Goal: Task Accomplishment & Management: Complete application form

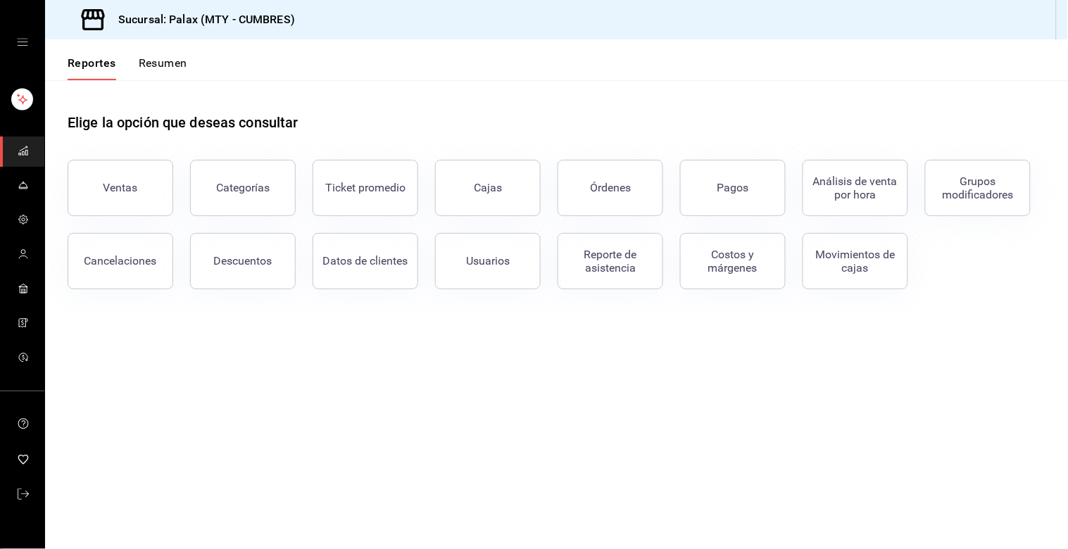
click at [18, 150] on icon "mailbox folders" at bounding box center [23, 150] width 11 height 11
click at [177, 60] on button "Resumen" at bounding box center [163, 68] width 49 height 24
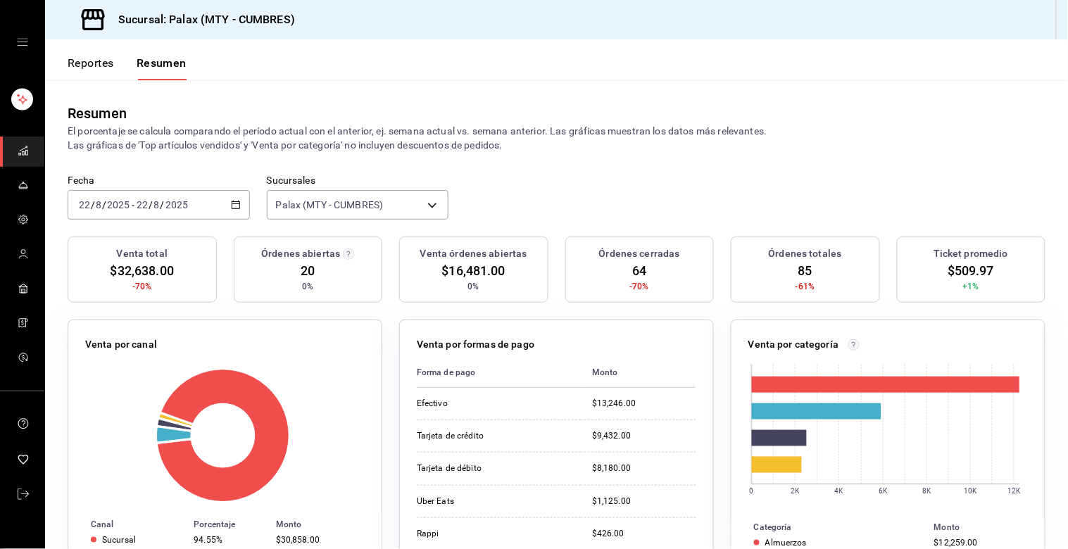
click at [15, 151] on link "mailbox folders" at bounding box center [22, 152] width 44 height 30
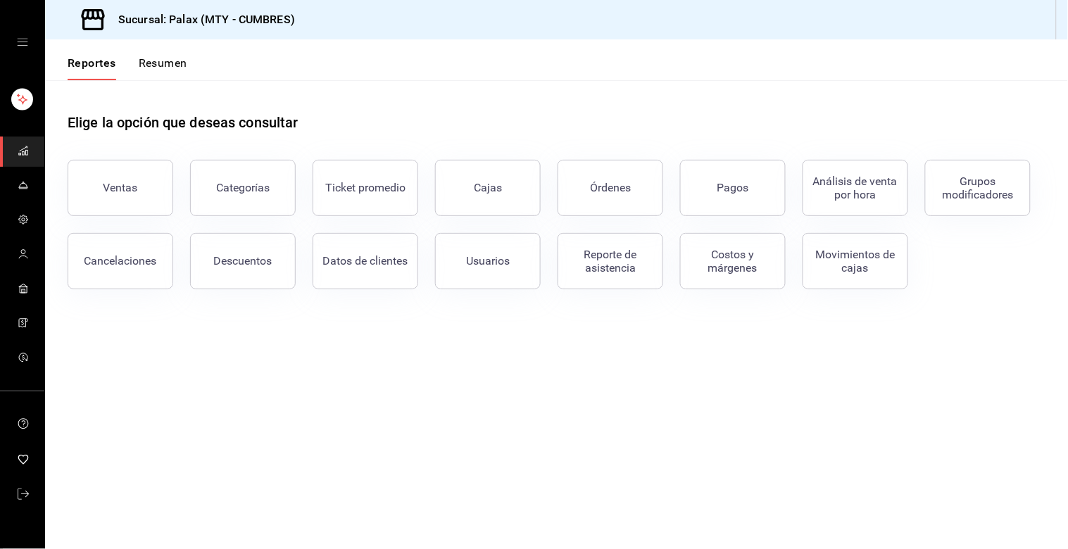
click at [23, 42] on icon "open drawer" at bounding box center [22, 42] width 11 height 11
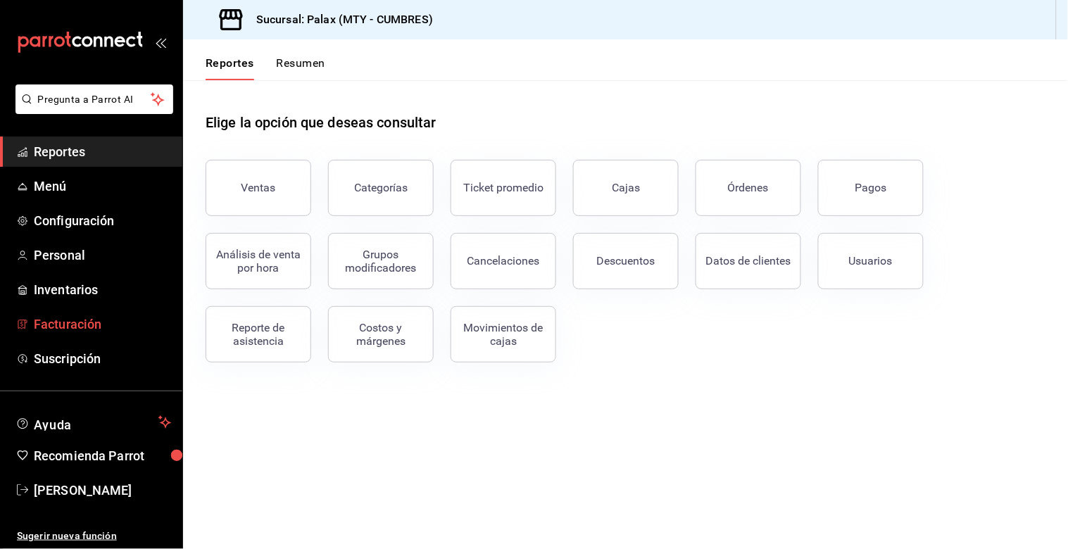
click at [69, 320] on span "Facturación" at bounding box center [102, 324] width 137 height 19
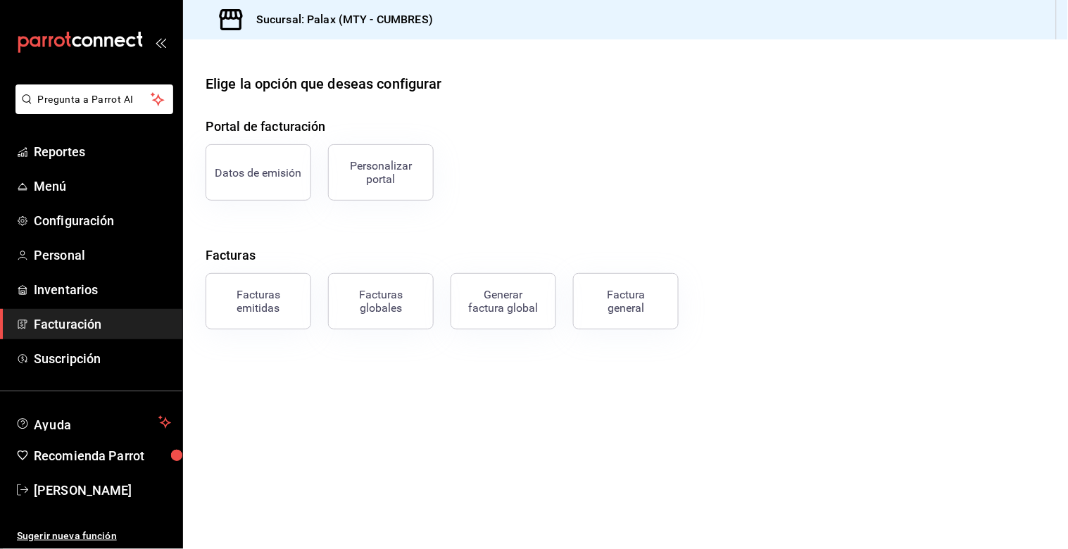
click at [635, 314] on button "Factura general" at bounding box center [626, 301] width 106 height 56
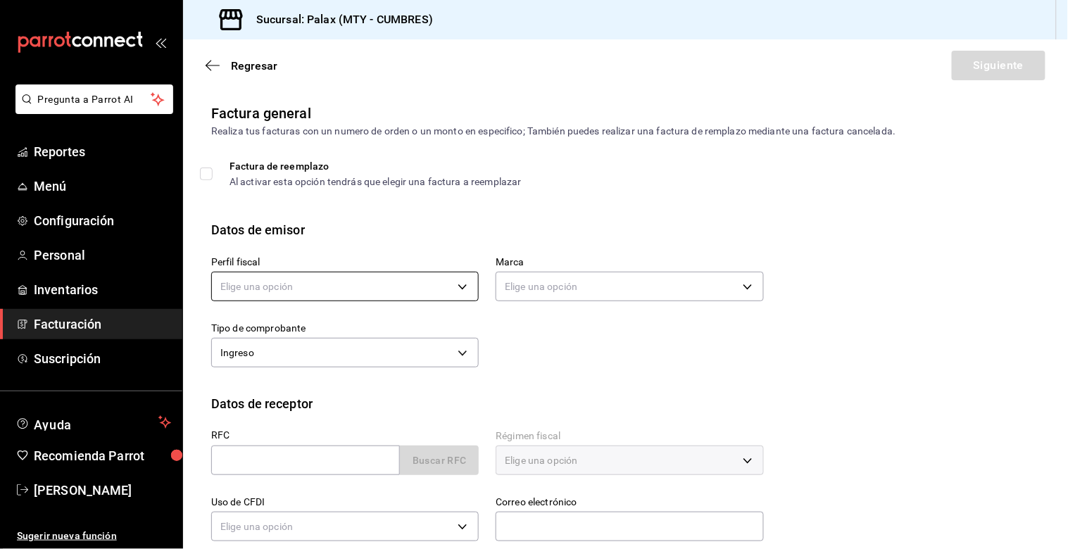
click at [234, 284] on body "Pregunta a Parrot AI Reportes Menú Configuración Personal Inventarios Facturaci…" at bounding box center [534, 274] width 1068 height 549
click at [388, 287] on div at bounding box center [534, 274] width 1068 height 549
click at [389, 287] on body "Pregunta a Parrot AI Reportes Menú Configuración Personal Inventarios Facturaci…" at bounding box center [534, 274] width 1068 height 549
click at [232, 289] on div at bounding box center [534, 274] width 1068 height 549
click at [234, 289] on body "Pregunta a Parrot AI Reportes Menú Configuración Personal Inventarios Facturaci…" at bounding box center [534, 274] width 1068 height 549
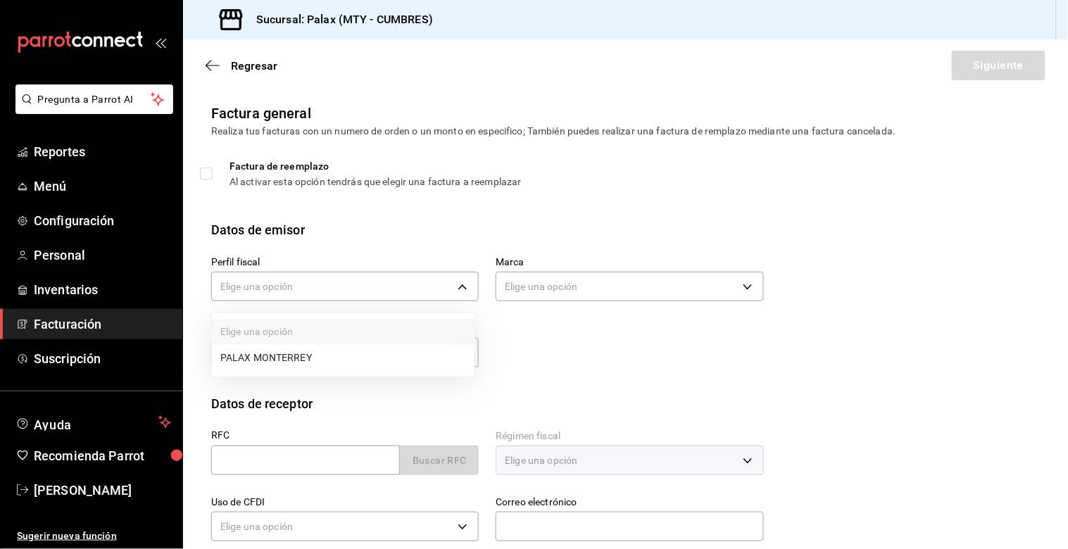
click at [280, 358] on li "PALAX MONTERREY" at bounding box center [343, 358] width 263 height 26
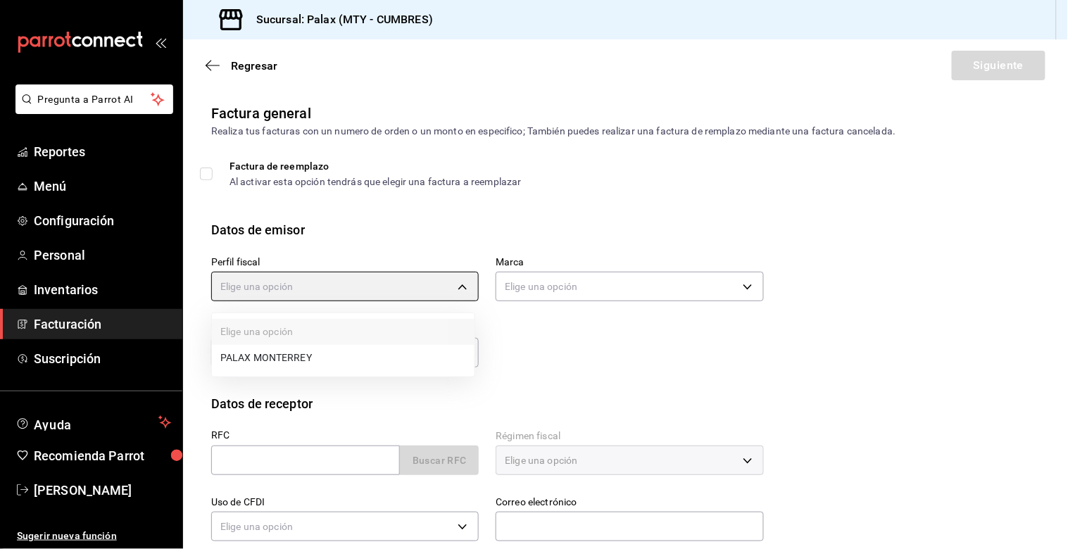
type input "446fb26c-9866-4ce5-bbb2-44f232d2c30a"
type input "882a14fb-31f9-4d0e-beef-7112030831e8"
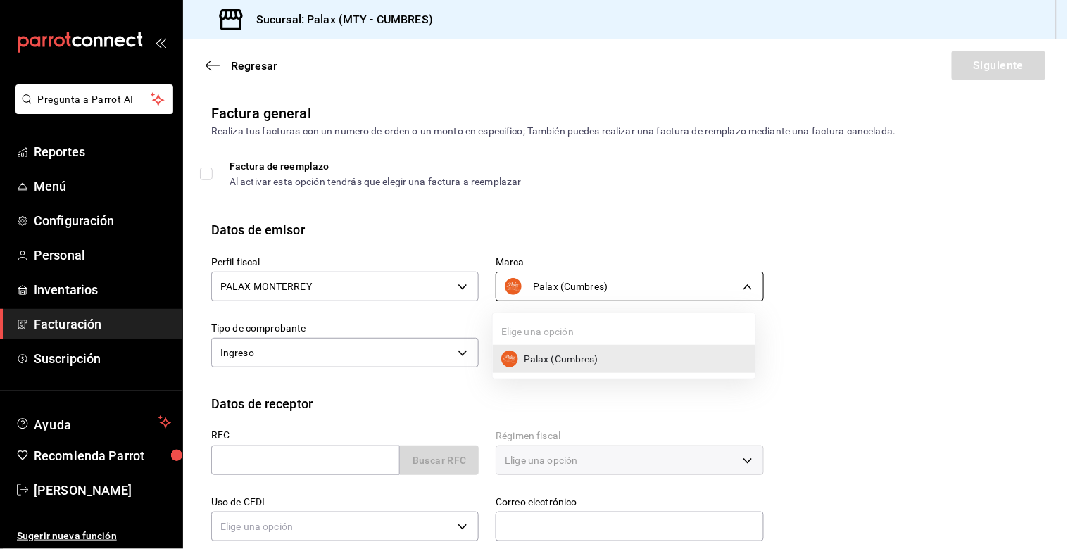
click at [561, 292] on body "Pregunta a Parrot AI Reportes Menú Configuración Personal Inventarios Facturaci…" at bounding box center [534, 274] width 1068 height 549
click at [395, 251] on div at bounding box center [534, 274] width 1068 height 549
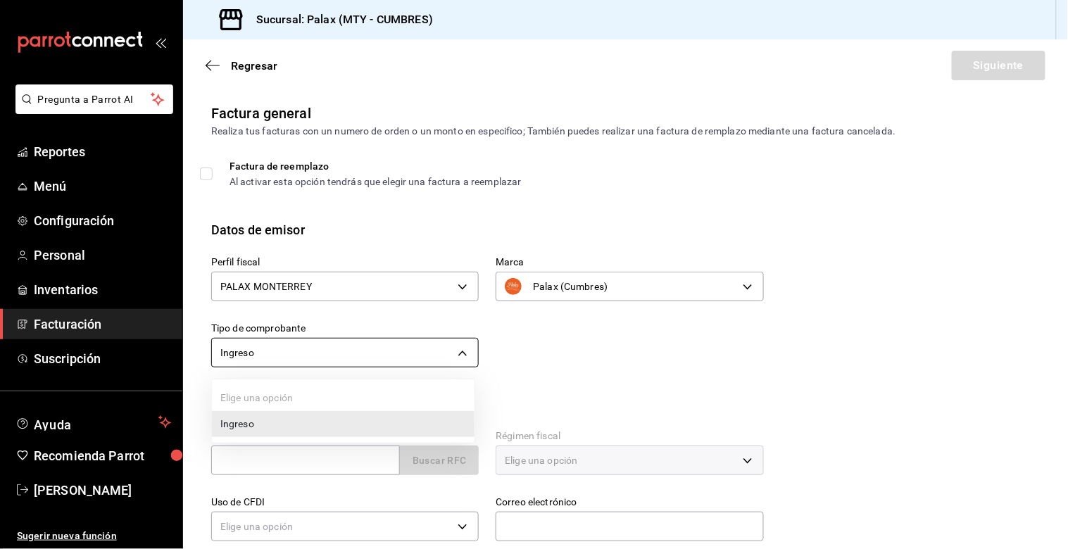
click at [304, 342] on body "Pregunta a Parrot AI Reportes Menú Configuración Personal Inventarios Facturaci…" at bounding box center [534, 274] width 1068 height 549
drag, startPoint x: 603, startPoint y: 385, endPoint x: 497, endPoint y: 389, distance: 105.7
click at [602, 384] on div at bounding box center [534, 274] width 1068 height 549
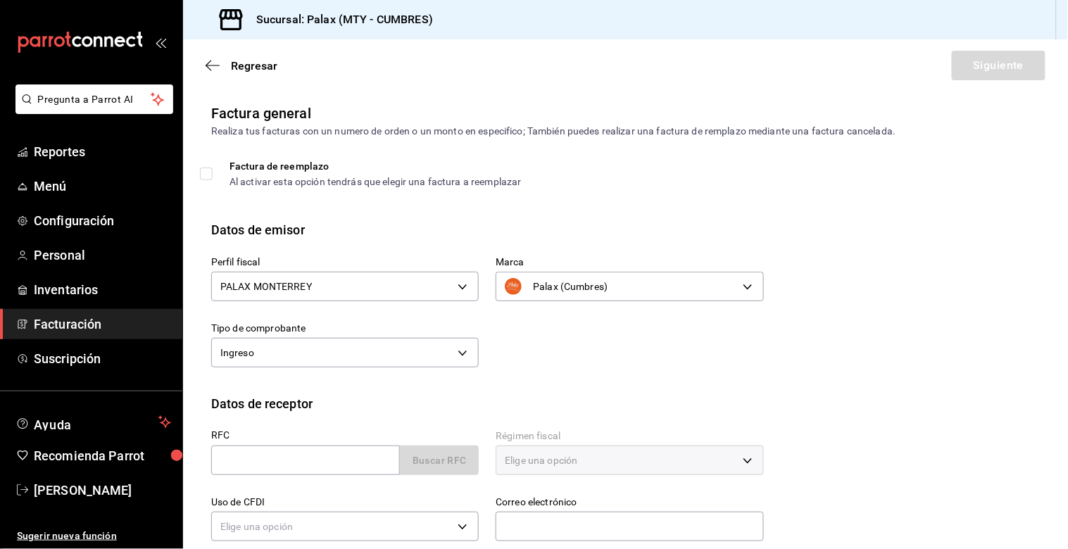
click at [282, 475] on div "RFC Buscar RFC" at bounding box center [336, 446] width 285 height 66
click at [277, 475] on div "RFC Buscar RFC" at bounding box center [336, 446] width 285 height 66
click at [251, 454] on input "text" at bounding box center [305, 461] width 189 height 30
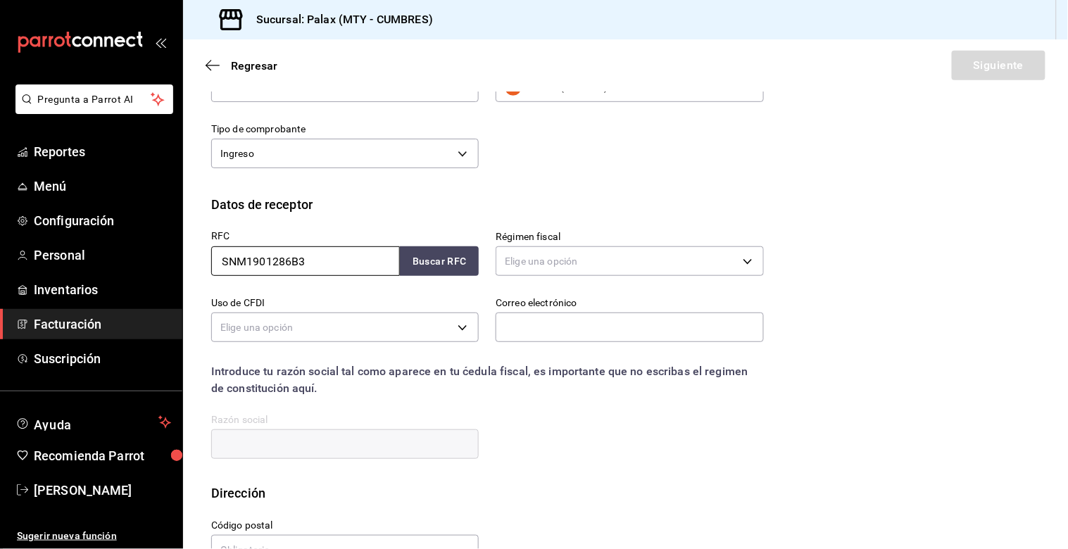
scroll to position [235, 0]
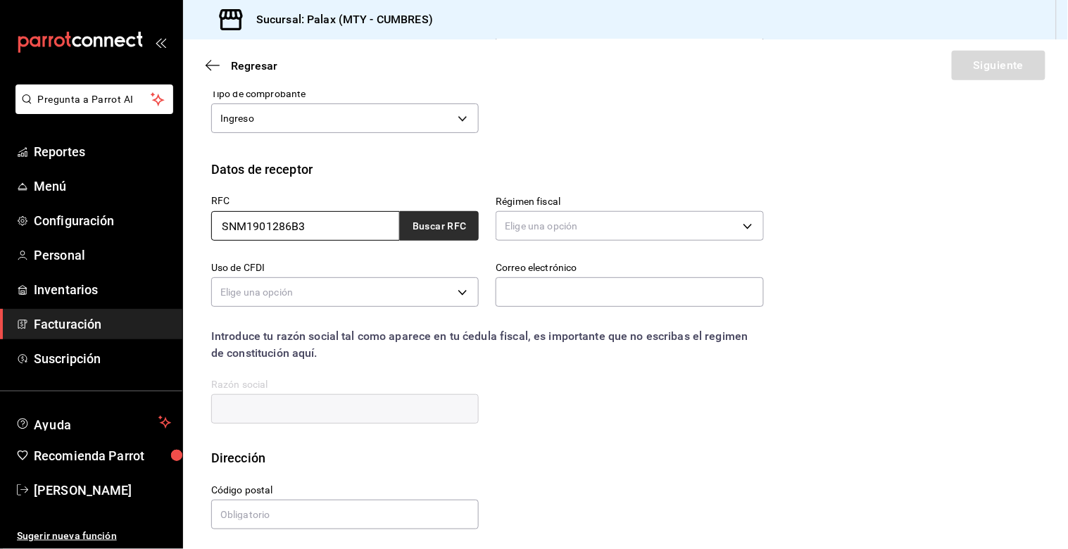
type input "SNM1901286B3"
click at [438, 224] on button "Buscar RFC" at bounding box center [439, 226] width 79 height 30
type input "[PERSON_NAME][EMAIL_ADDRESS][PERSON_NAME][DOMAIN_NAME]"
type input "02300"
type input "SANULAC NUTRICION [GEOGRAPHIC_DATA]"
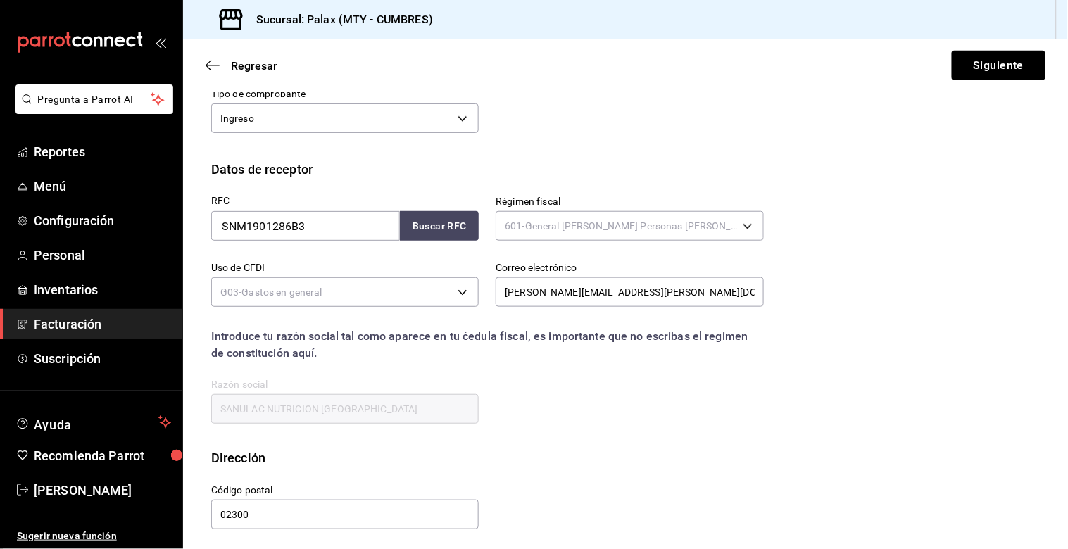
type input "601"
type input "G03"
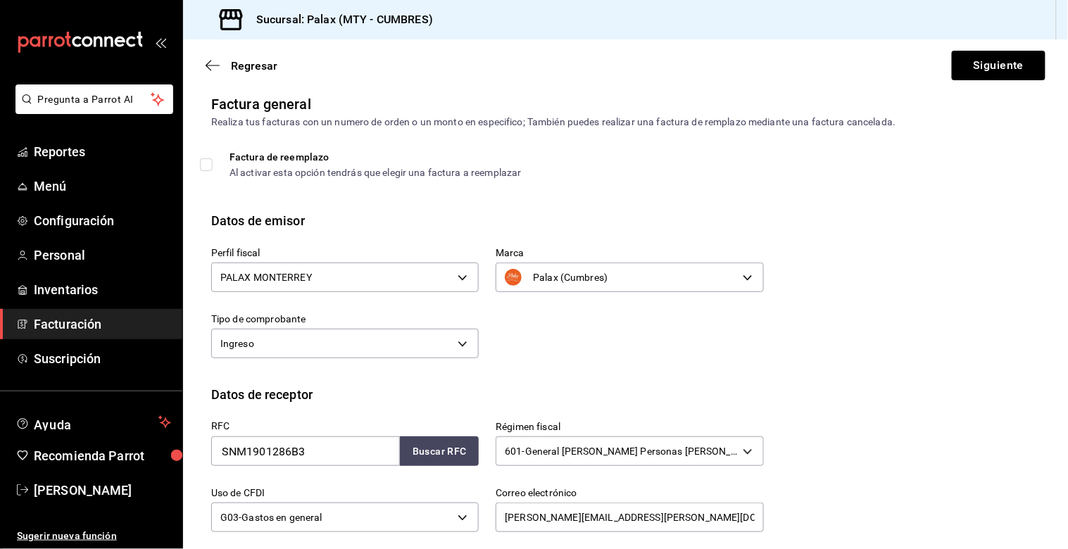
scroll to position [4, 0]
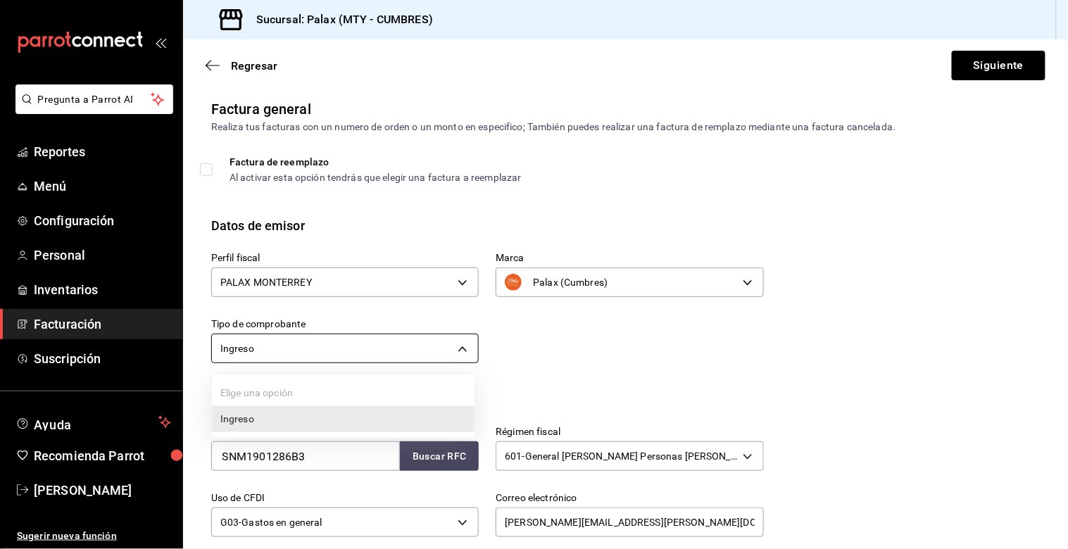
click at [382, 348] on body "Pregunta a Parrot AI Reportes Menú Configuración Personal Inventarios Facturaci…" at bounding box center [534, 274] width 1068 height 549
click at [756, 349] on div at bounding box center [534, 274] width 1068 height 549
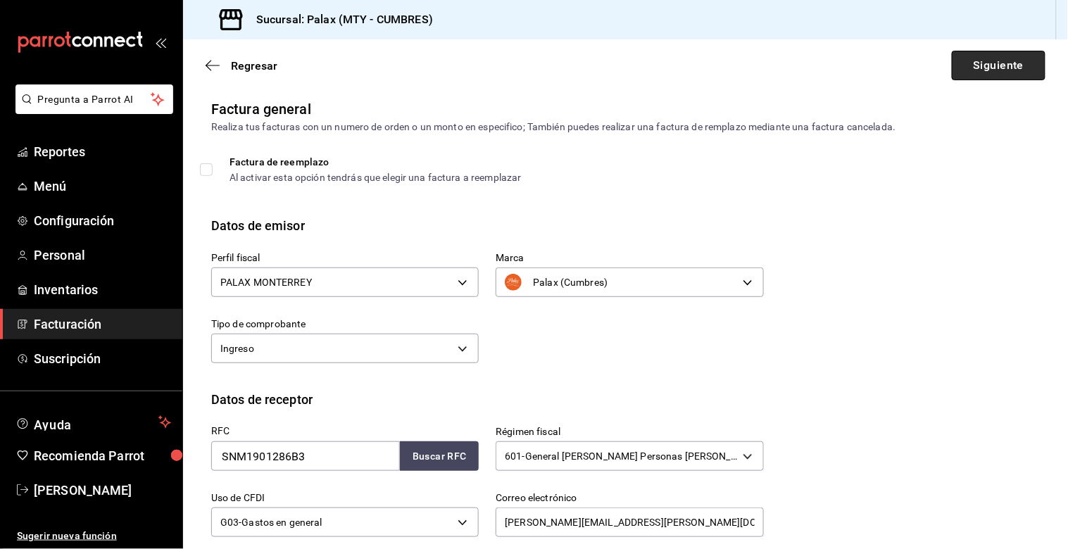
click at [994, 68] on button "Siguiente" at bounding box center [999, 66] width 94 height 30
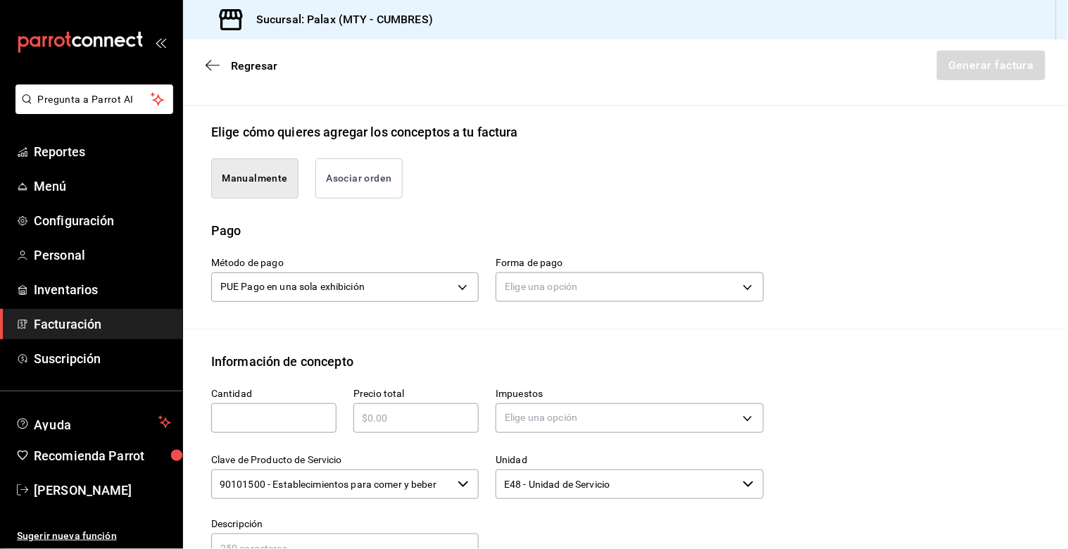
click at [352, 159] on button "Asociar orden" at bounding box center [358, 178] width 87 height 40
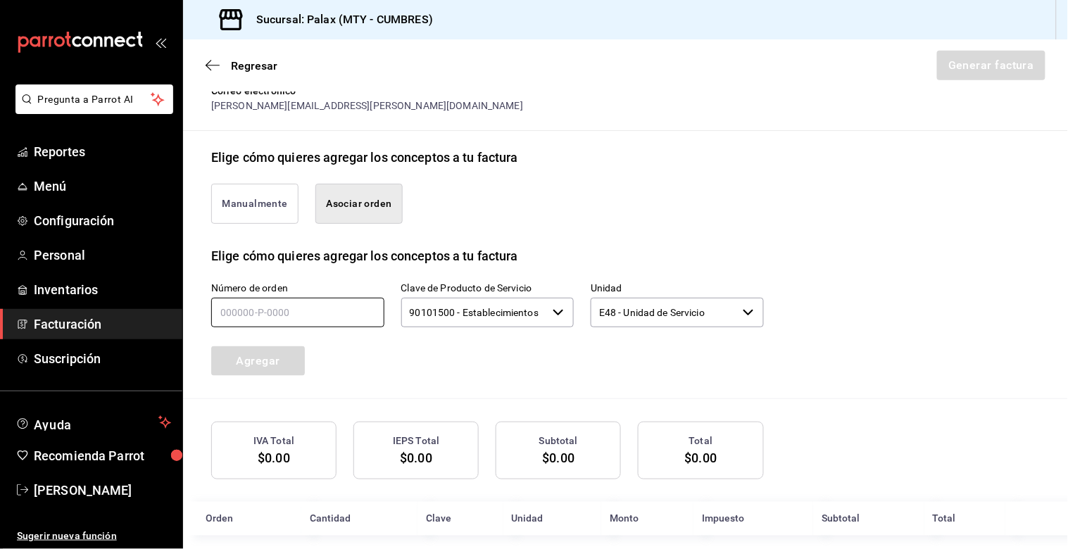
click at [234, 304] on input "text" at bounding box center [297, 313] width 173 height 30
type input "220825-P-0029"
click at [242, 347] on button "Agregar" at bounding box center [258, 361] width 94 height 30
click at [554, 307] on icon "button" at bounding box center [558, 312] width 11 height 11
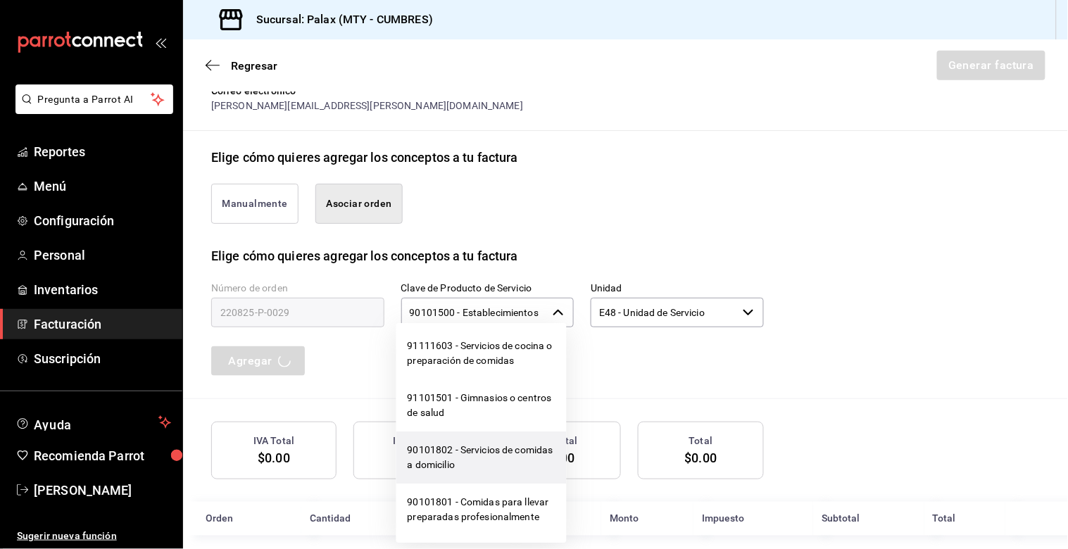
scroll to position [0, 0]
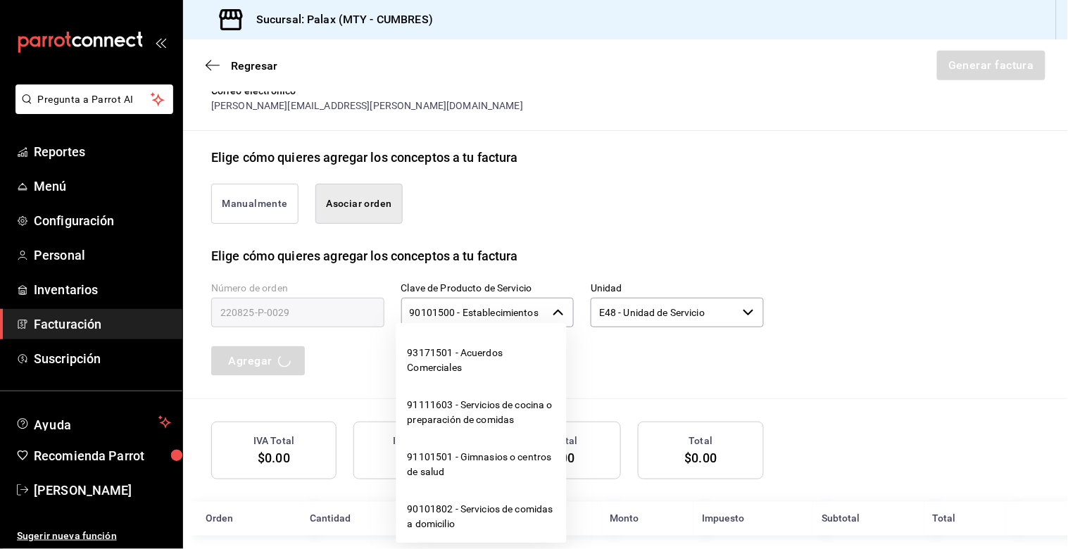
click at [801, 185] on div "Manualmente Asociar orden" at bounding box center [625, 207] width 829 height 80
click at [547, 202] on div "Manualmente Asociar orden" at bounding box center [479, 195] width 570 height 57
click at [496, 203] on div "Manualmente Asociar orden" at bounding box center [479, 195] width 570 height 57
click at [726, 265] on div "Unidad E48 - Unidad de Servicio ​" at bounding box center [669, 297] width 190 height 64
click at [838, 294] on div "Número de orden 220825-P-0029 Clave de Producto de Servicio 90101500 - Establec…" at bounding box center [625, 331] width 829 height 133
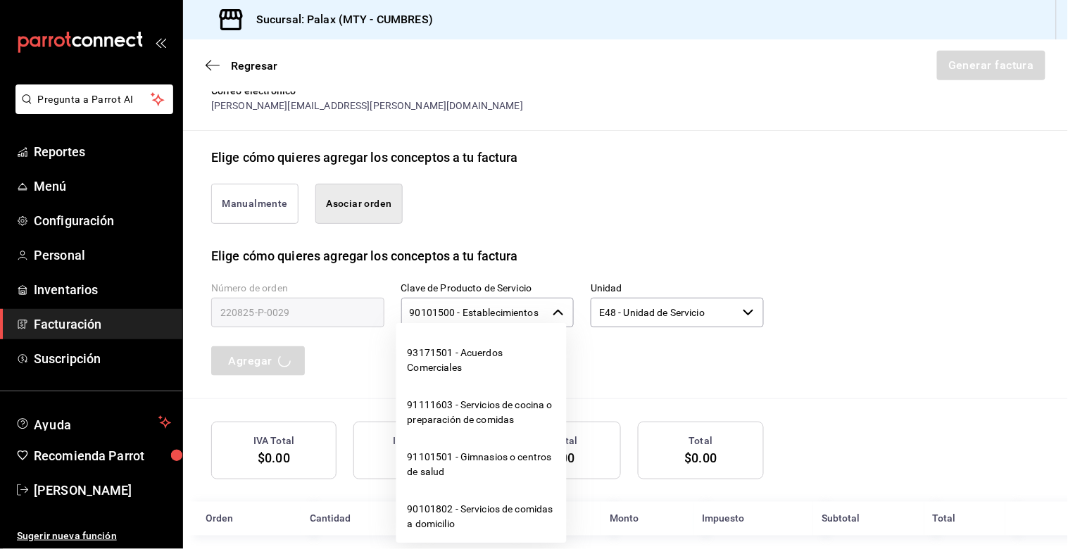
drag, startPoint x: 613, startPoint y: 349, endPoint x: 604, endPoint y: 349, distance: 9.2
click at [613, 348] on div "Número de orden 220825-P-0029 Clave de Producto de Servicio 90101500 - Establec…" at bounding box center [470, 312] width 587 height 127
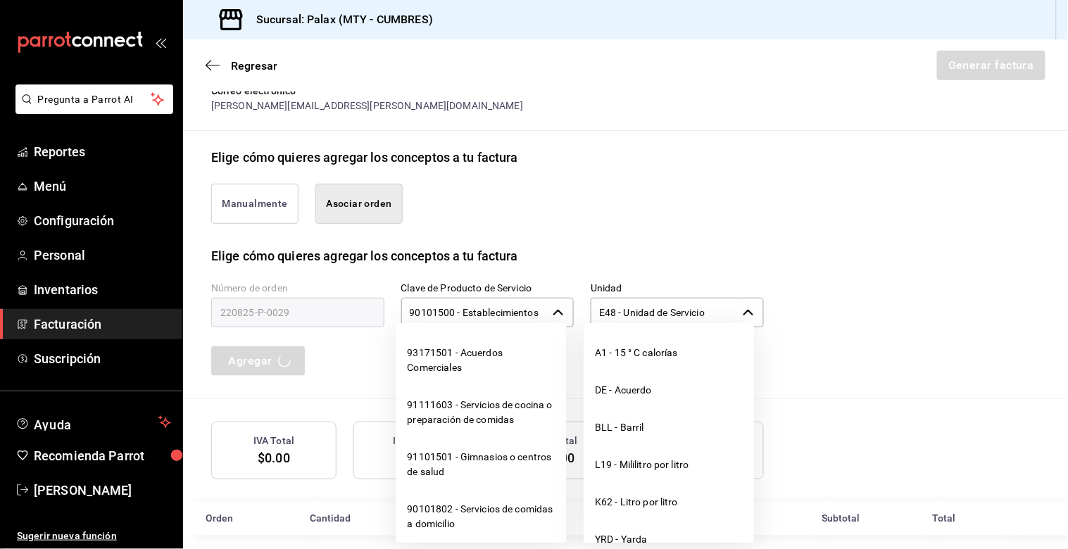
click at [744, 307] on icon "button" at bounding box center [748, 312] width 11 height 11
click at [856, 271] on div "Número de orden 220825-P-0029 Clave de Producto de Servicio 90101500 - Establec…" at bounding box center [625, 331] width 829 height 133
click at [918, 342] on div "Número de orden 220825-P-0029 Clave de Producto de Servicio 90101500 - Establec…" at bounding box center [625, 331] width 829 height 133
click at [380, 338] on div "Número de orden 220825-P-0029 Clave de Producto de Servicio 90101500 - Establec…" at bounding box center [470, 312] width 587 height 127
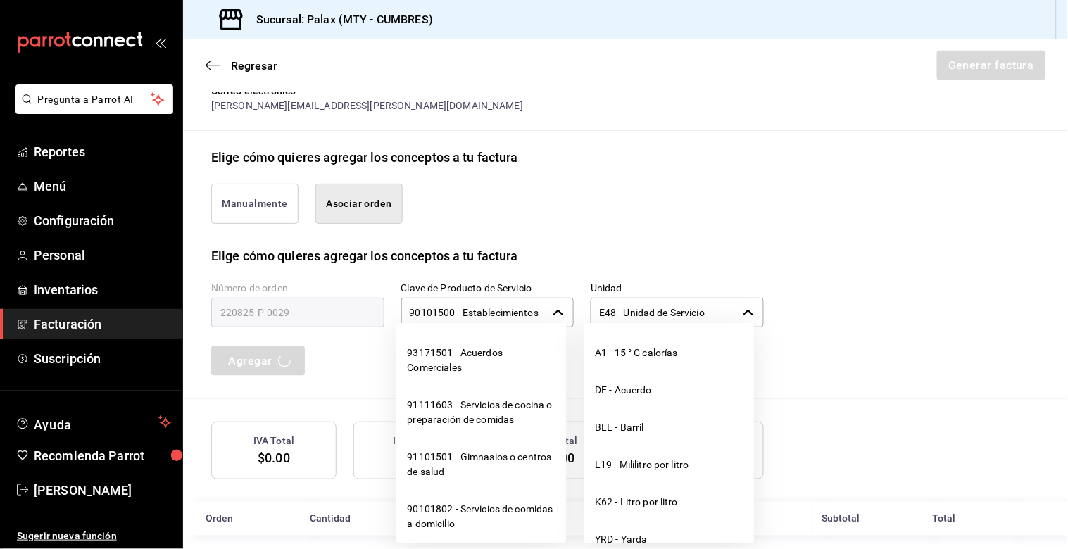
drag, startPoint x: 385, startPoint y: 336, endPoint x: 368, endPoint y: 331, distance: 17.6
click at [386, 335] on div "93171501 - Acuerdos Comerciales 91111603 - Servicios de cocina o preparación de…" at bounding box center [470, 427] width 170 height 231
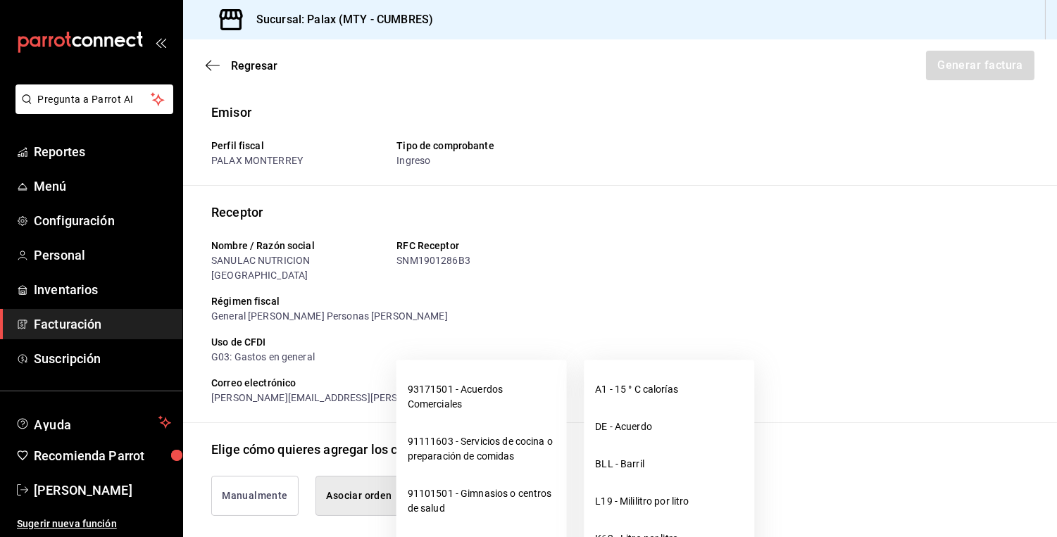
click at [515, 309] on div "General [PERSON_NAME] Personas [PERSON_NAME]" at bounding box center [483, 316] width 545 height 15
click at [279, 309] on div "General [PERSON_NAME] Personas [PERSON_NAME]" at bounding box center [483, 316] width 545 height 15
click at [515, 324] on div "Uso de CFDI G03: Gastos en general" at bounding box center [478, 344] width 556 height 41
click at [41, 323] on span "Facturación" at bounding box center [102, 324] width 137 height 19
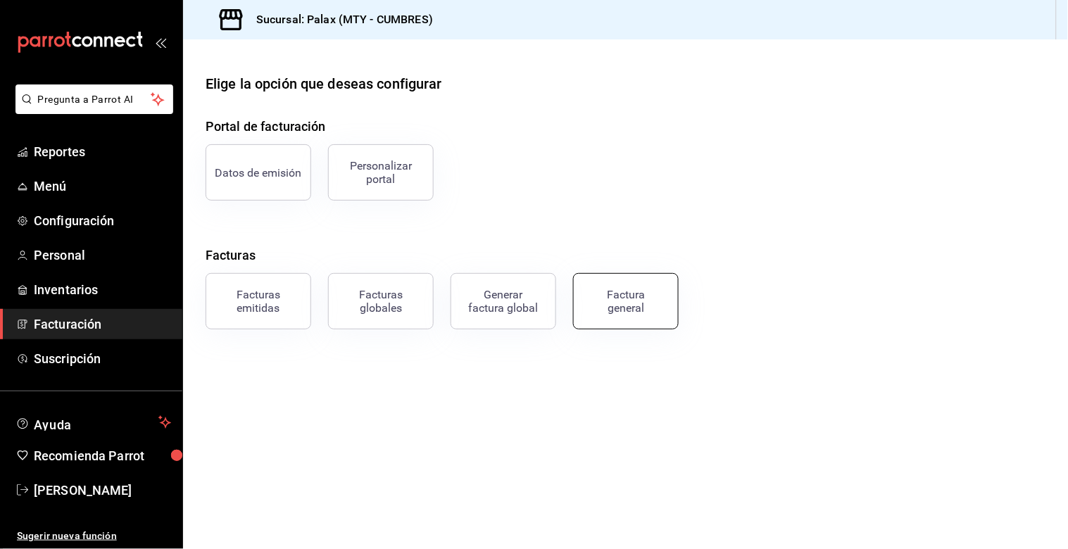
click at [611, 305] on div "Factura general" at bounding box center [626, 301] width 70 height 27
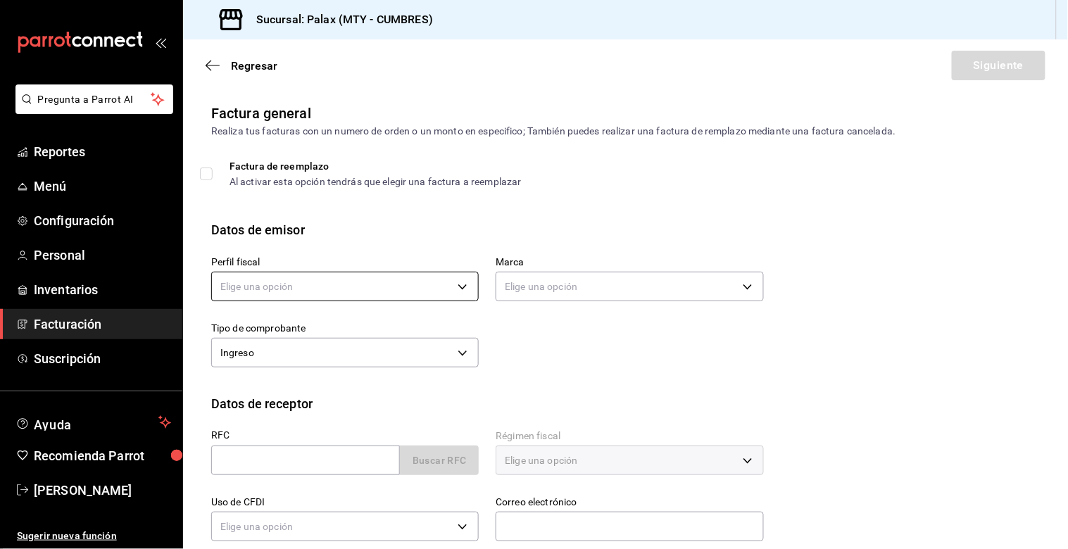
click at [271, 282] on body "Pregunta a Parrot AI Reportes Menú Configuración Personal Inventarios Facturaci…" at bounding box center [534, 274] width 1068 height 549
click at [244, 359] on li "PALAX MONTERREY" at bounding box center [343, 358] width 263 height 26
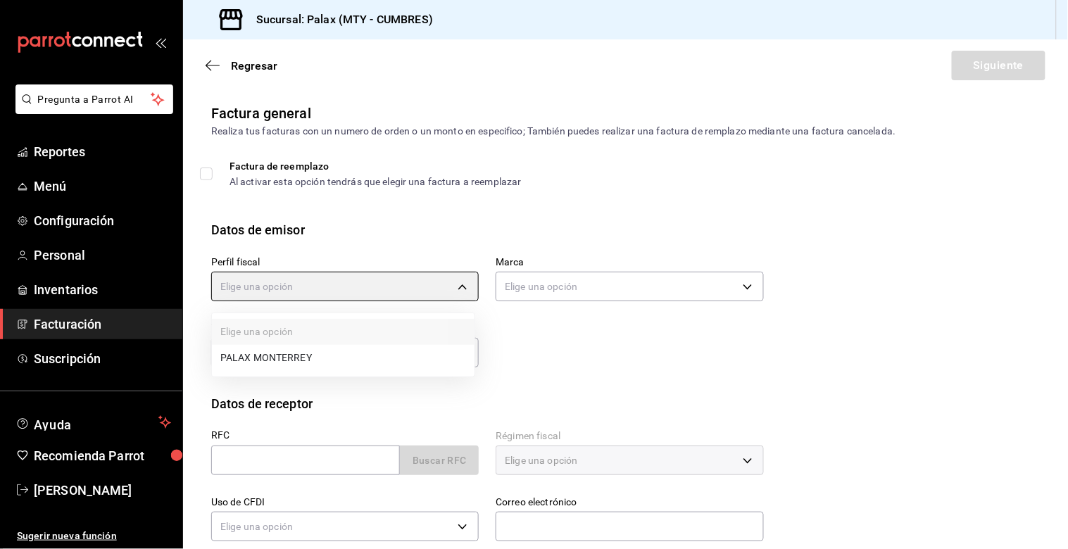
type input "446fb26c-9866-4ce5-bbb2-44f232d2c30a"
type input "882a14fb-31f9-4d0e-beef-7112030831e8"
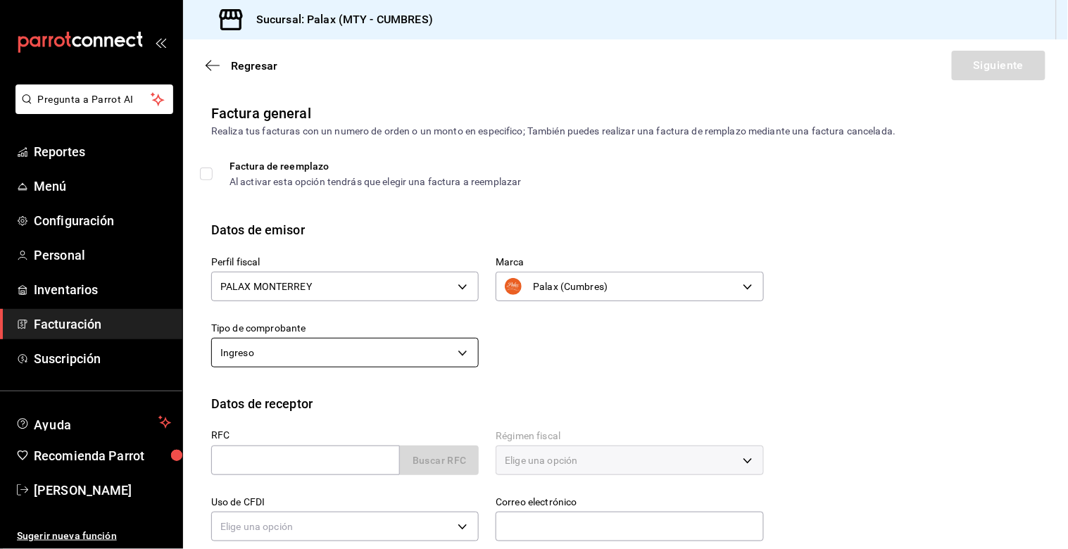
click at [255, 353] on body "Pregunta a Parrot AI Reportes Menú Configuración Personal Inventarios Facturaci…" at bounding box center [534, 274] width 1068 height 549
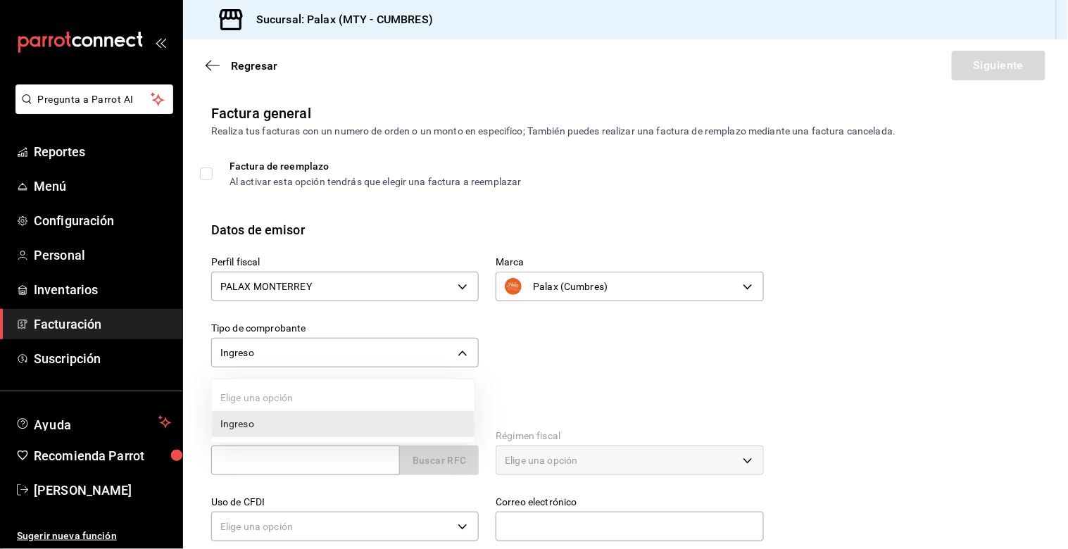
click at [243, 458] on div at bounding box center [534, 274] width 1068 height 549
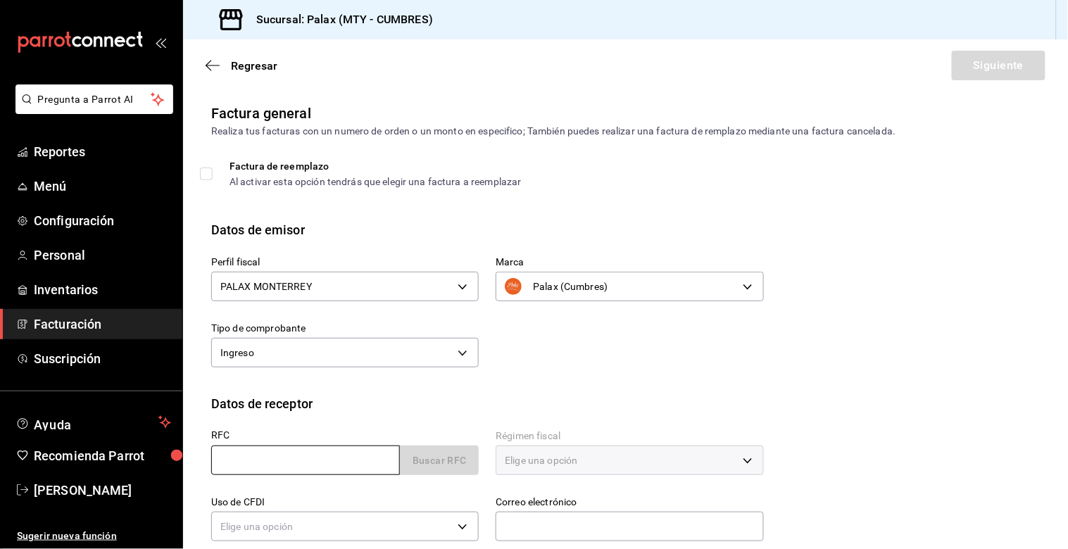
click at [246, 465] on input "text" at bounding box center [305, 461] width 189 height 30
type input "SNM1901286B3"
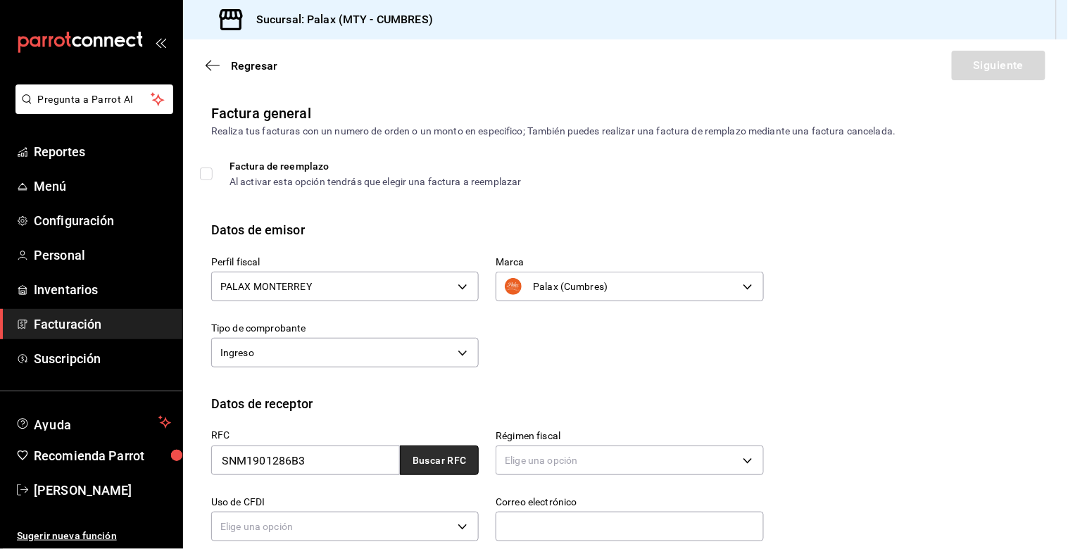
click at [447, 463] on button "Buscar RFC" at bounding box center [439, 461] width 79 height 30
type input "601"
type input "G03"
type input "[PERSON_NAME][EMAIL_ADDRESS][PERSON_NAME][DOMAIN_NAME]"
type input "02300"
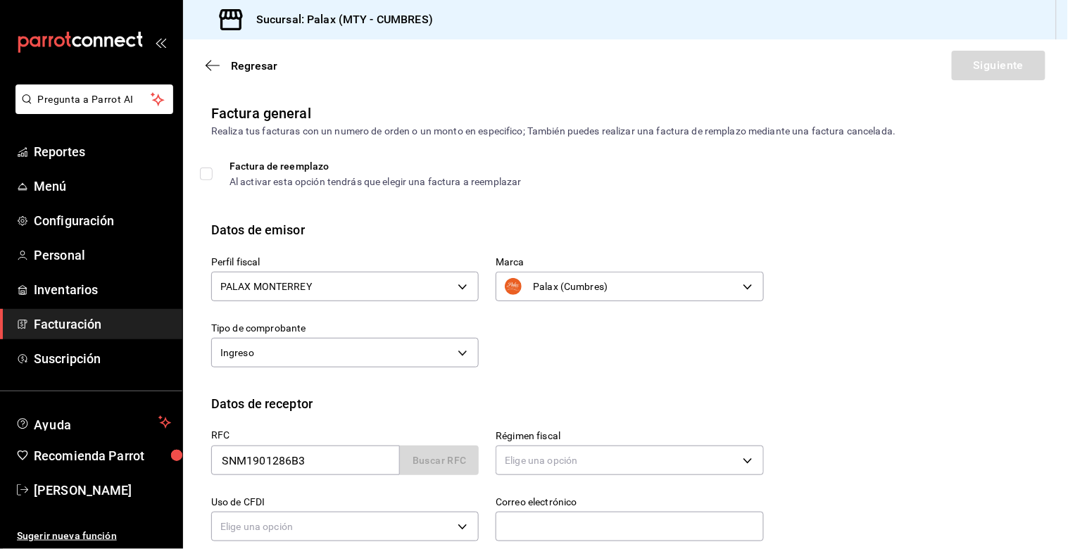
type input "SANULAC NUTRICION [GEOGRAPHIC_DATA]"
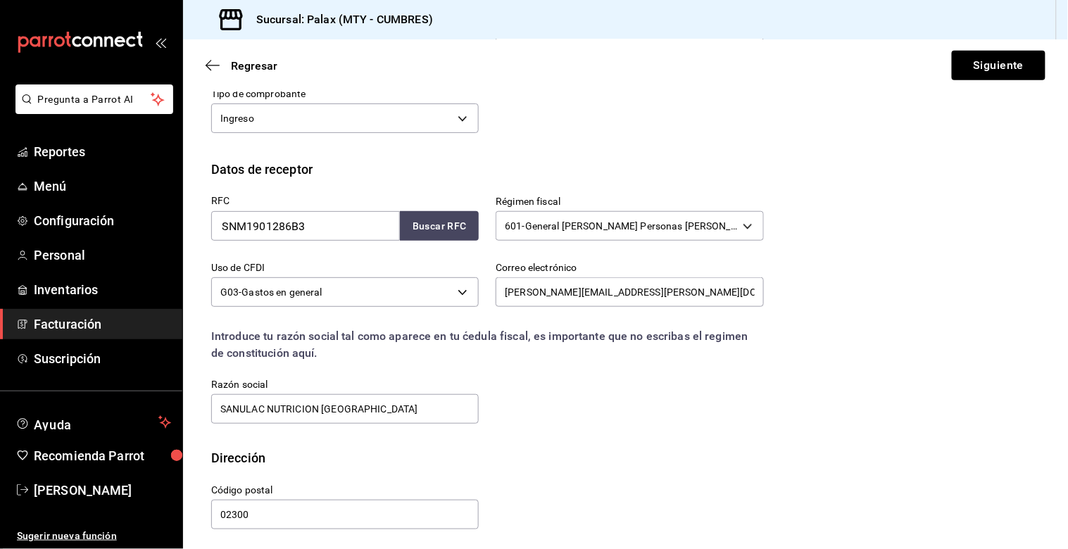
scroll to position [238, 0]
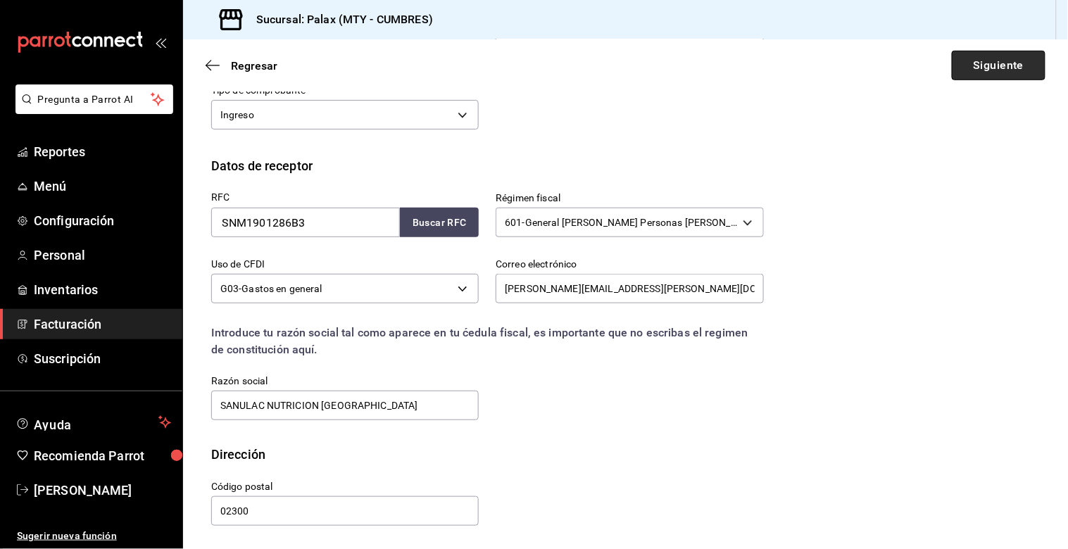
click at [990, 70] on button "Siguiente" at bounding box center [999, 66] width 94 height 30
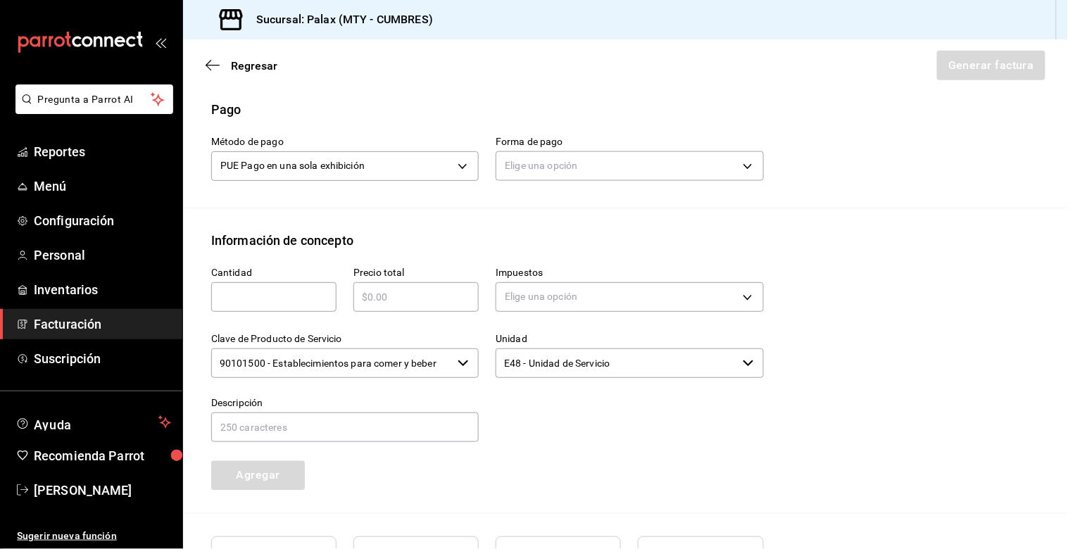
scroll to position [319, 0]
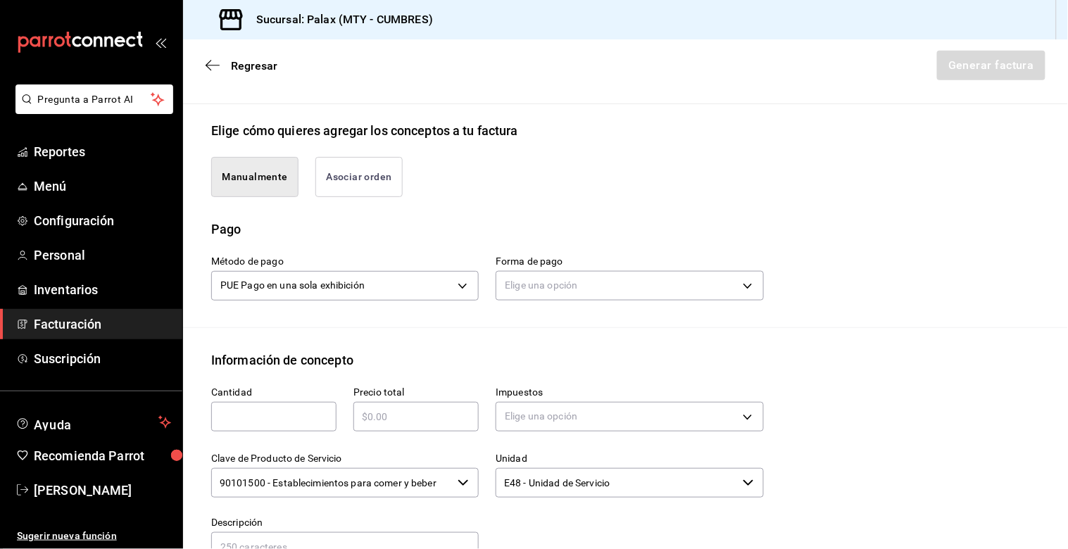
click at [335, 157] on button "Asociar orden" at bounding box center [358, 177] width 87 height 40
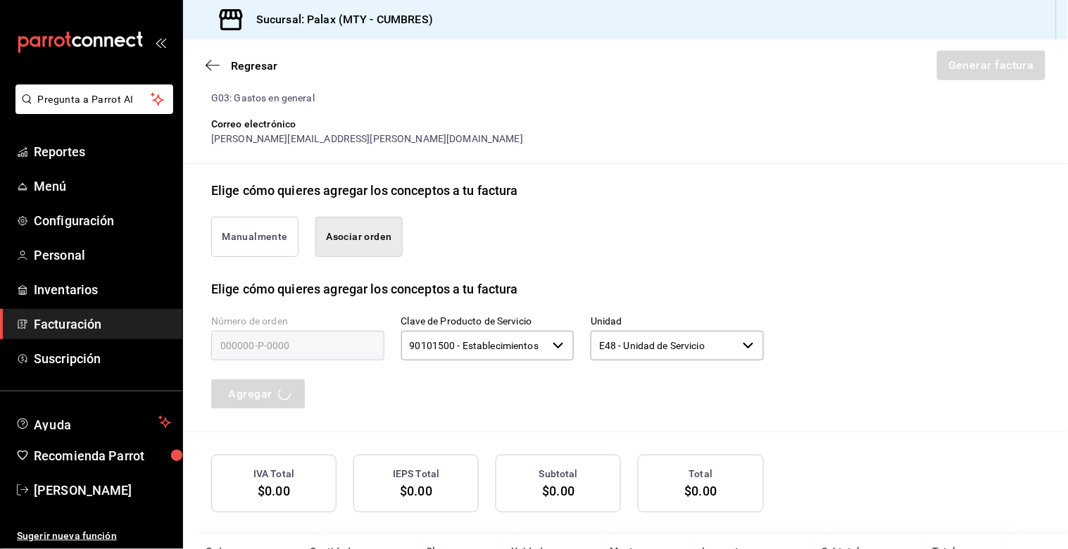
scroll to position [214, 0]
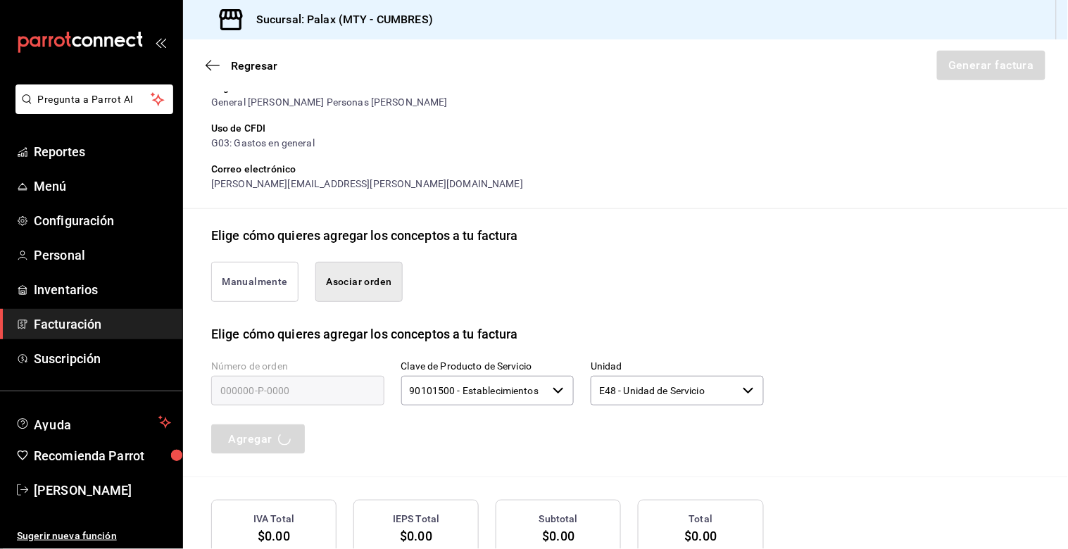
click at [367, 262] on button "Asociar orden" at bounding box center [358, 282] width 87 height 40
click at [273, 272] on button "Manualmente" at bounding box center [254, 282] width 87 height 40
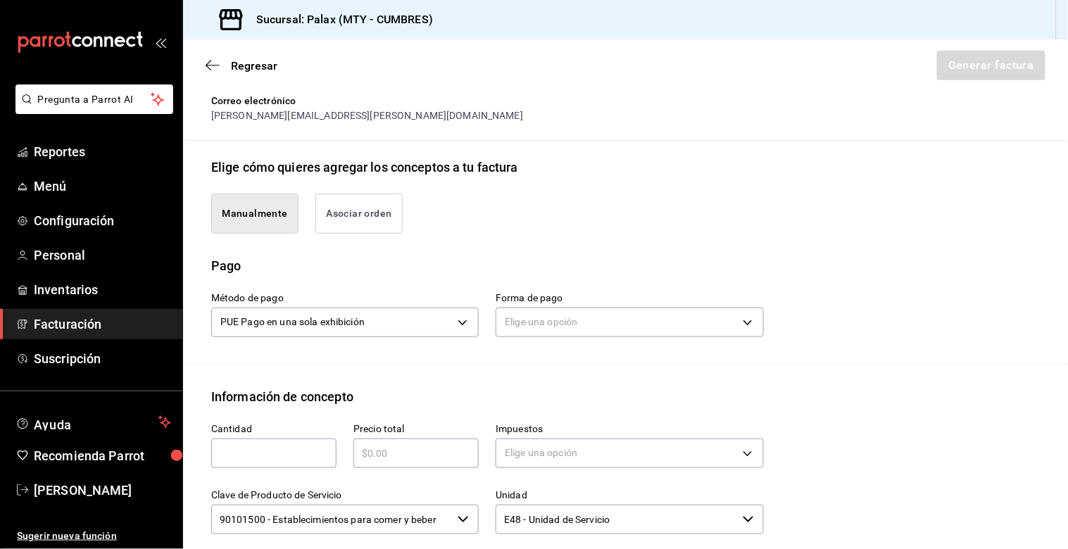
scroll to position [370, 0]
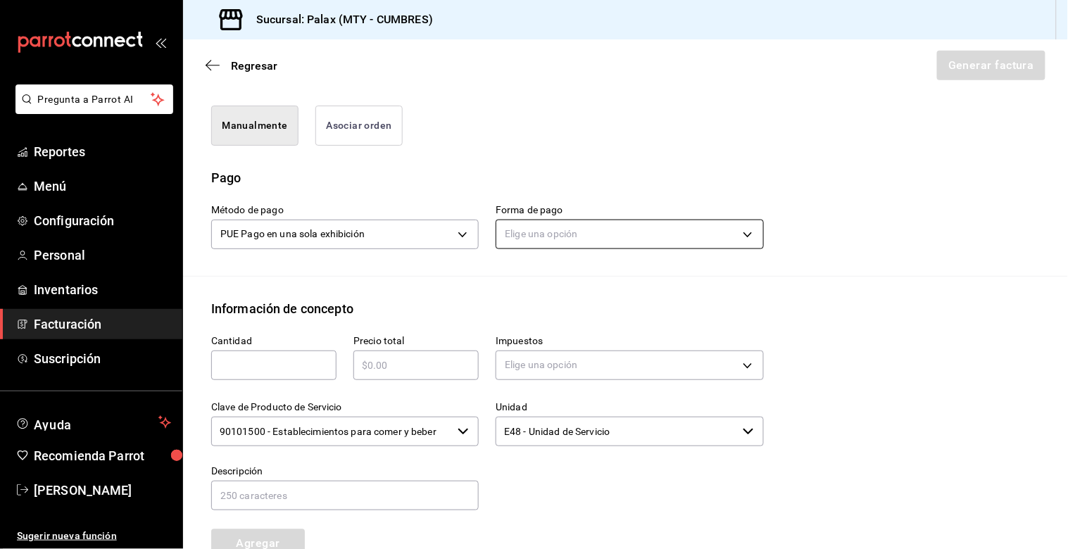
click at [546, 227] on body "Pregunta a Parrot AI Reportes Menú Configuración Personal Inventarios Facturaci…" at bounding box center [534, 274] width 1068 height 549
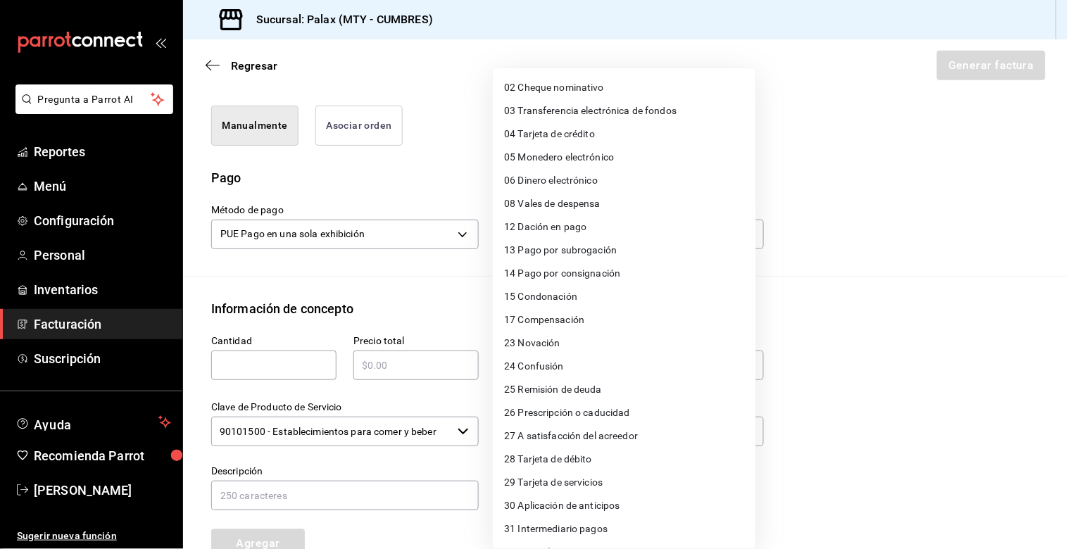
scroll to position [65, 0]
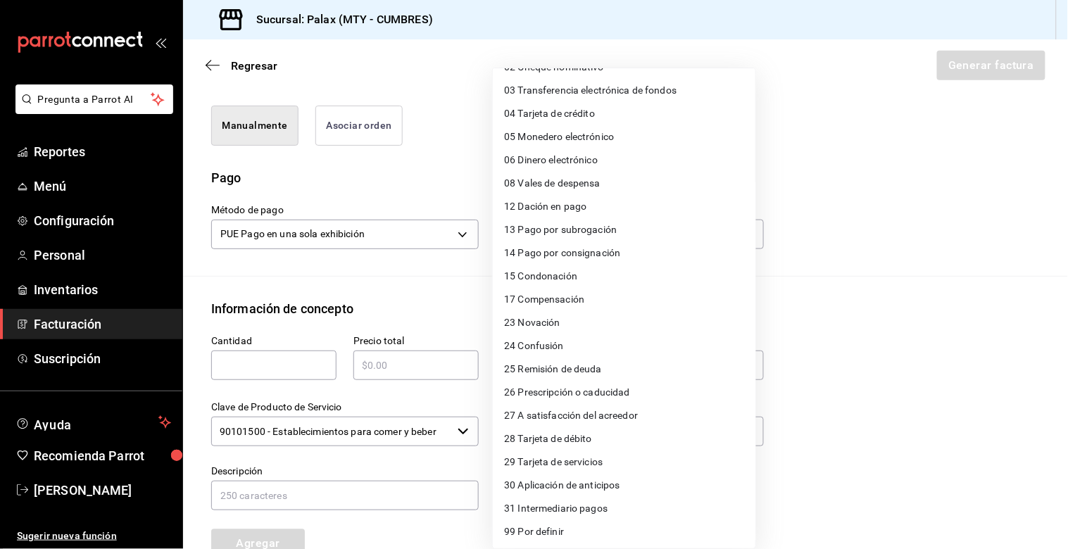
click at [541, 111] on span "04 Tarjeta de crédito" at bounding box center [549, 113] width 91 height 15
type input "04"
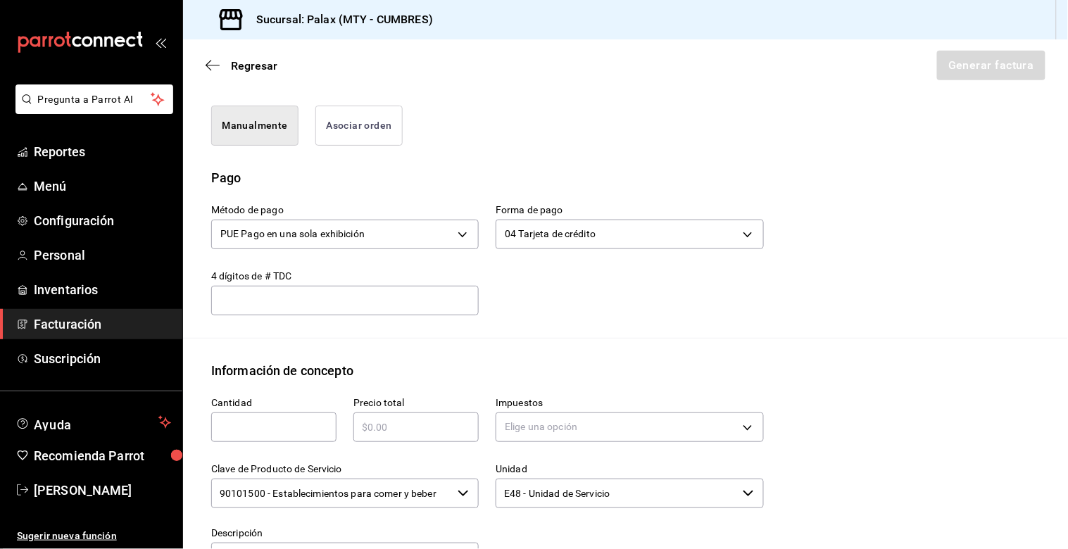
click at [237, 292] on input "text" at bounding box center [345, 300] width 268 height 17
click at [347, 120] on button "Asociar orden" at bounding box center [358, 126] width 87 height 40
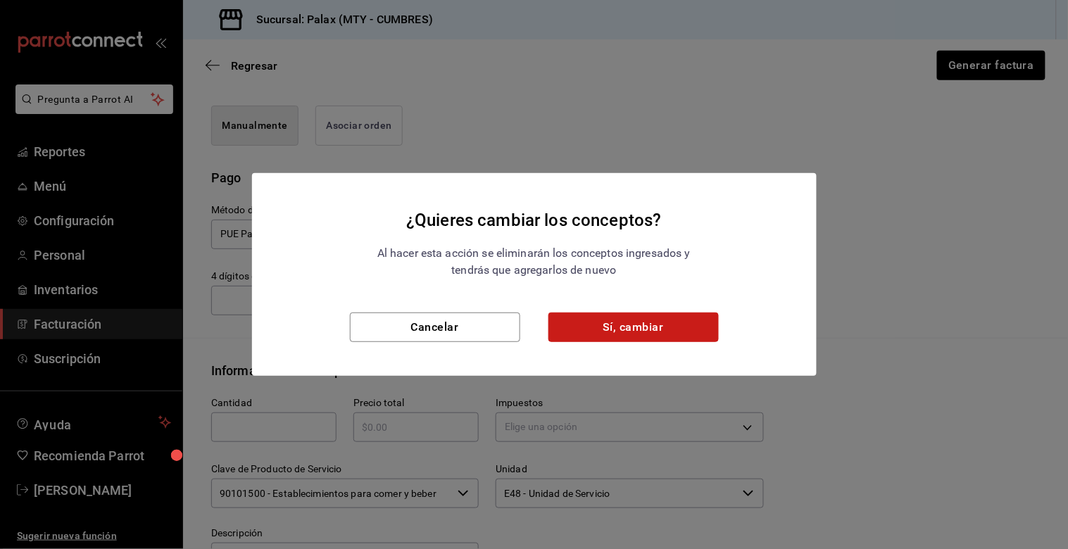
click at [603, 332] on button "Sí, cambiar" at bounding box center [634, 328] width 170 height 30
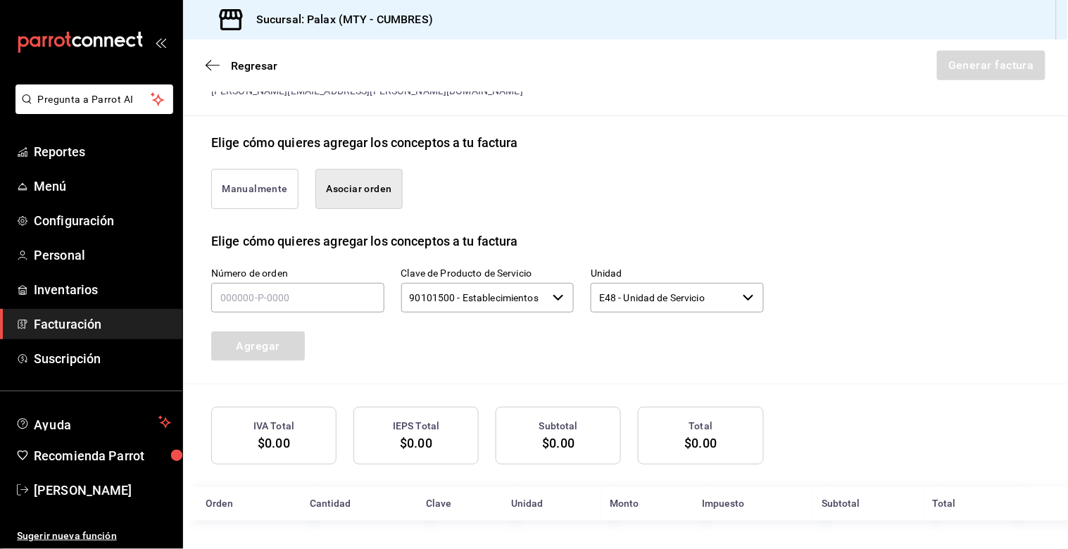
scroll to position [292, 0]
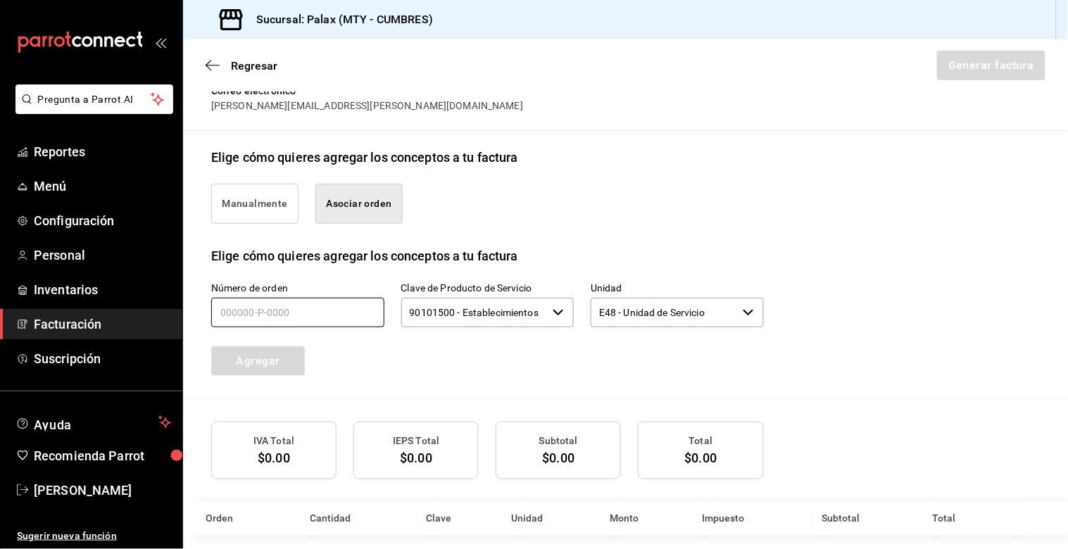
click at [244, 298] on input "text" at bounding box center [297, 313] width 173 height 30
type input "220825-P-0029"
click at [263, 346] on button "Agregar" at bounding box center [258, 361] width 94 height 30
click at [294, 442] on div "IVA Total $0.00" at bounding box center [273, 451] width 125 height 58
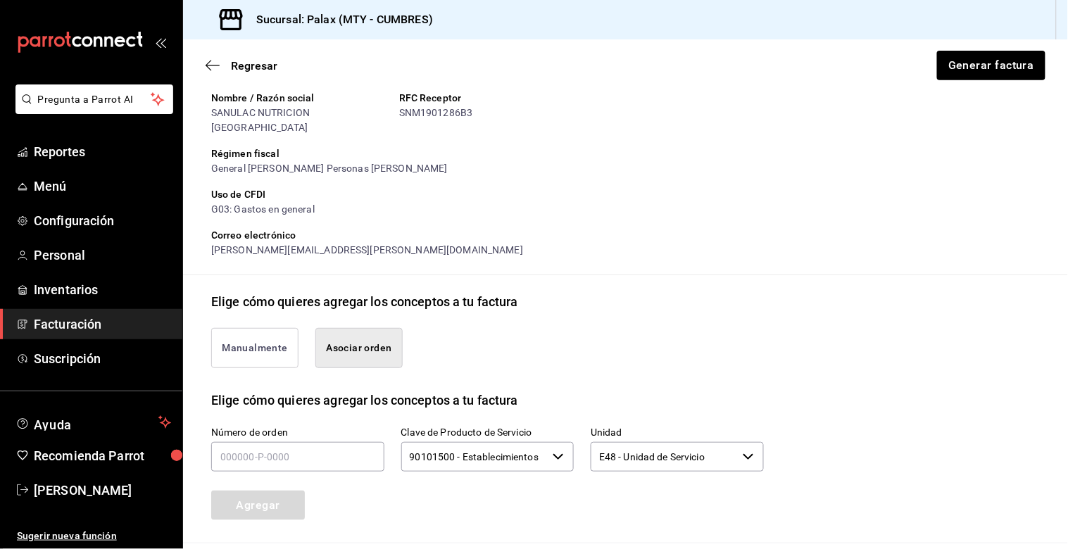
scroll to position [171, 0]
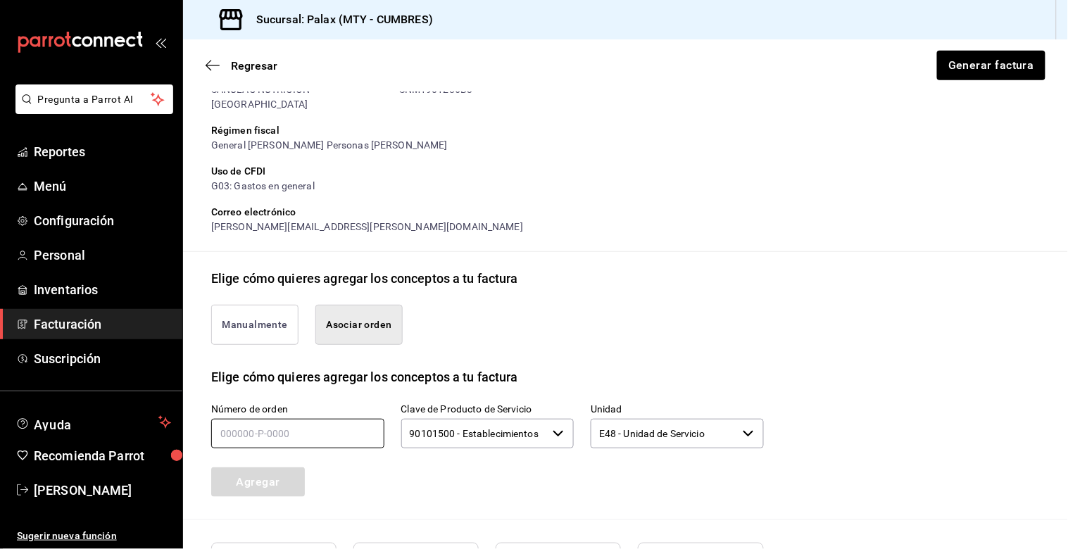
click at [230, 419] on input "text" at bounding box center [297, 434] width 173 height 30
click at [235, 419] on input "text" at bounding box center [297, 434] width 173 height 30
click at [236, 419] on input "text" at bounding box center [297, 434] width 173 height 30
type input "220825-p-0029"
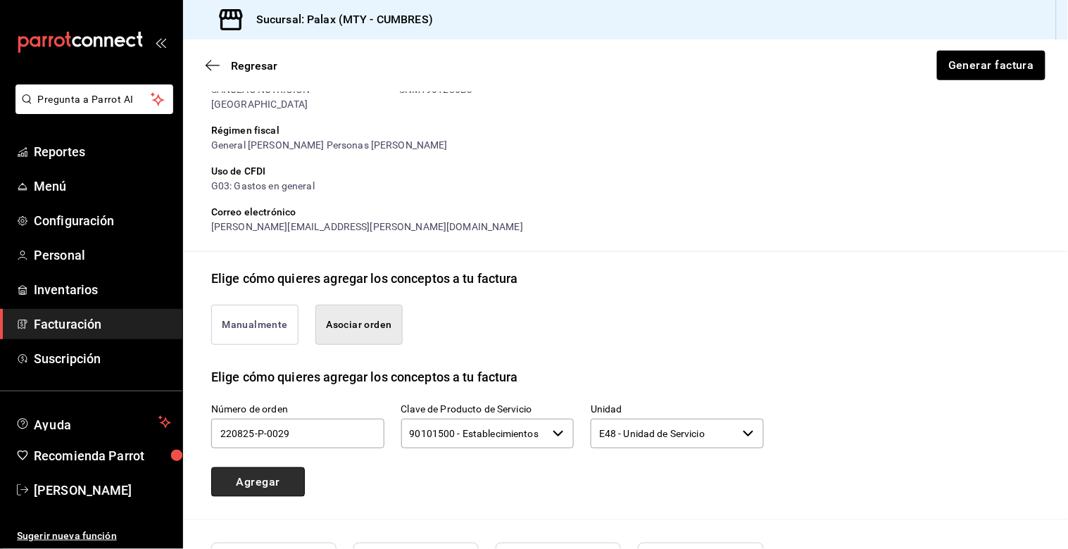
click at [269, 468] on button "Agregar" at bounding box center [258, 483] width 94 height 30
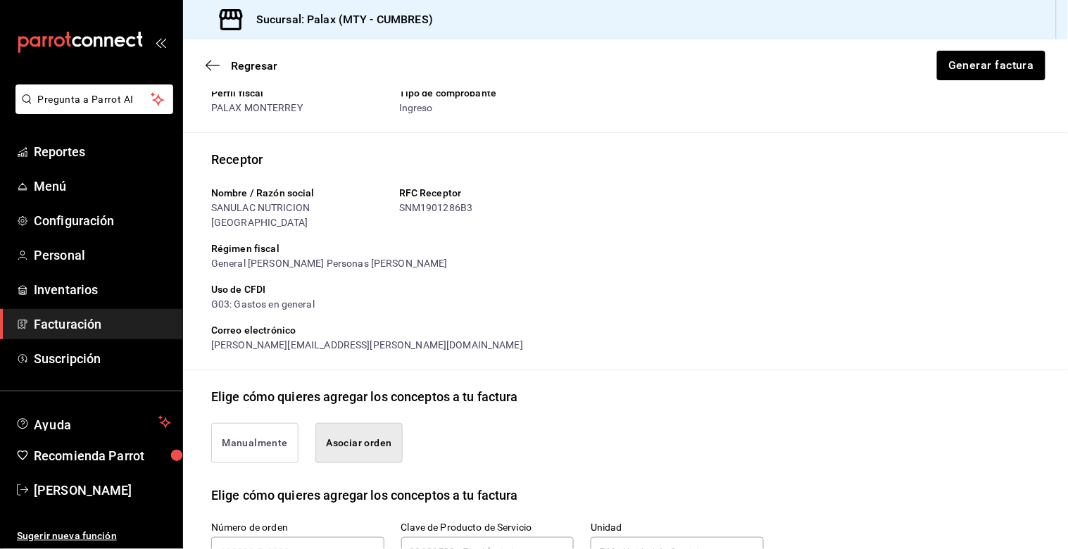
scroll to position [0, 0]
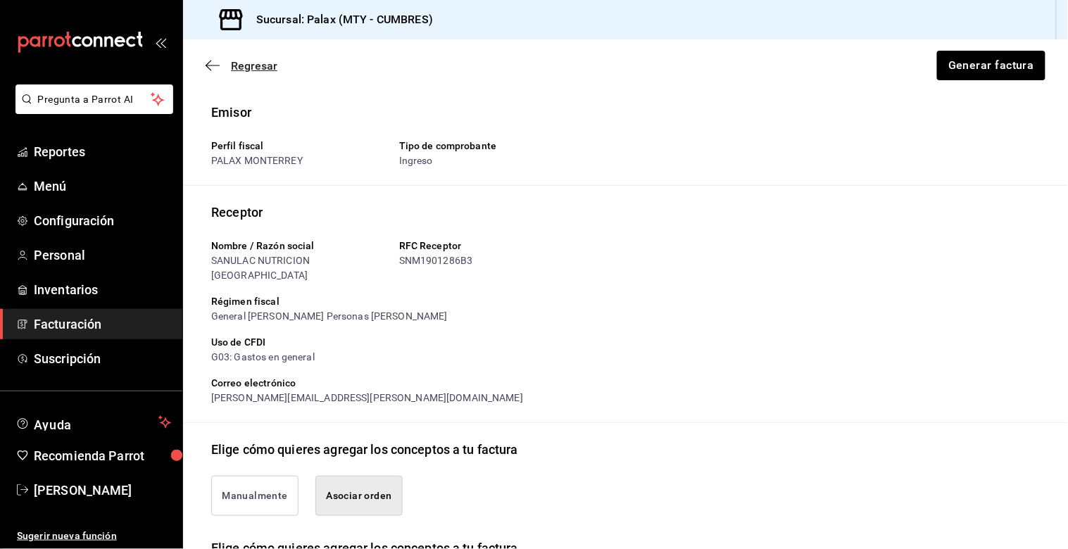
click at [215, 67] on icon "button" at bounding box center [213, 65] width 14 height 13
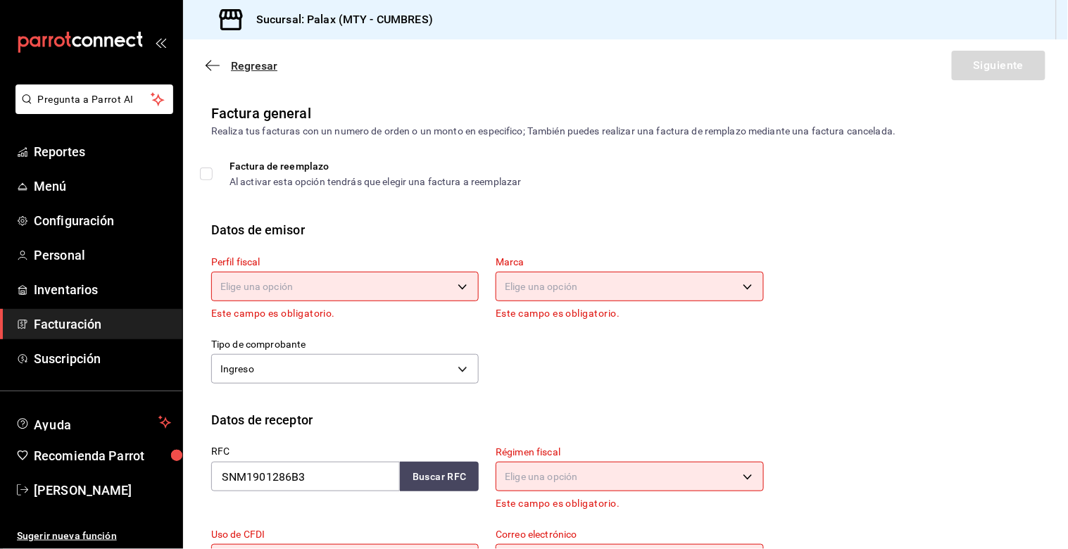
click at [210, 68] on icon "button" at bounding box center [213, 65] width 14 height 13
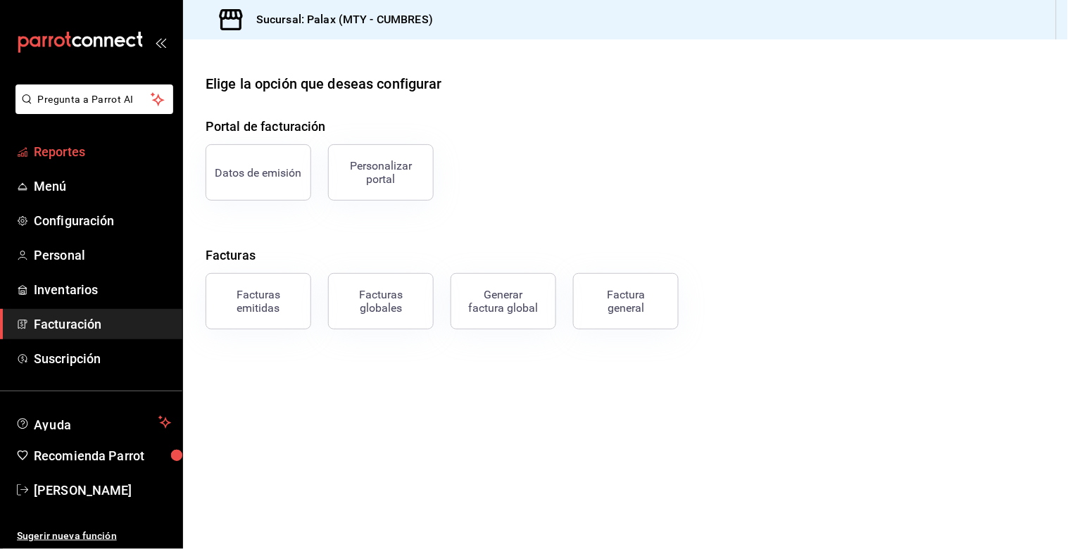
click at [58, 151] on span "Reportes" at bounding box center [102, 151] width 137 height 19
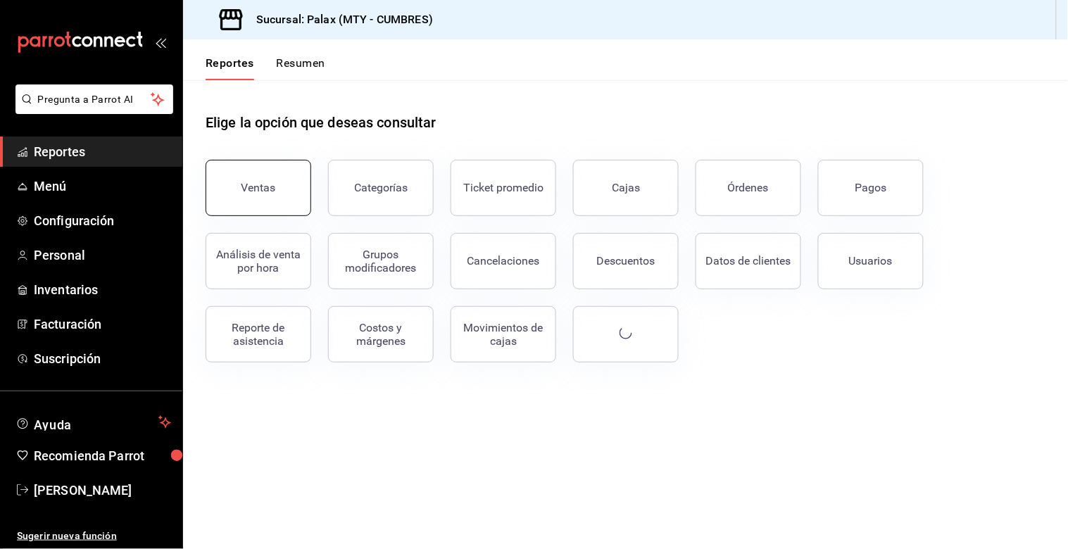
click at [266, 182] on div "Ventas" at bounding box center [259, 187] width 35 height 13
